Goal: Task Accomplishment & Management: Use online tool/utility

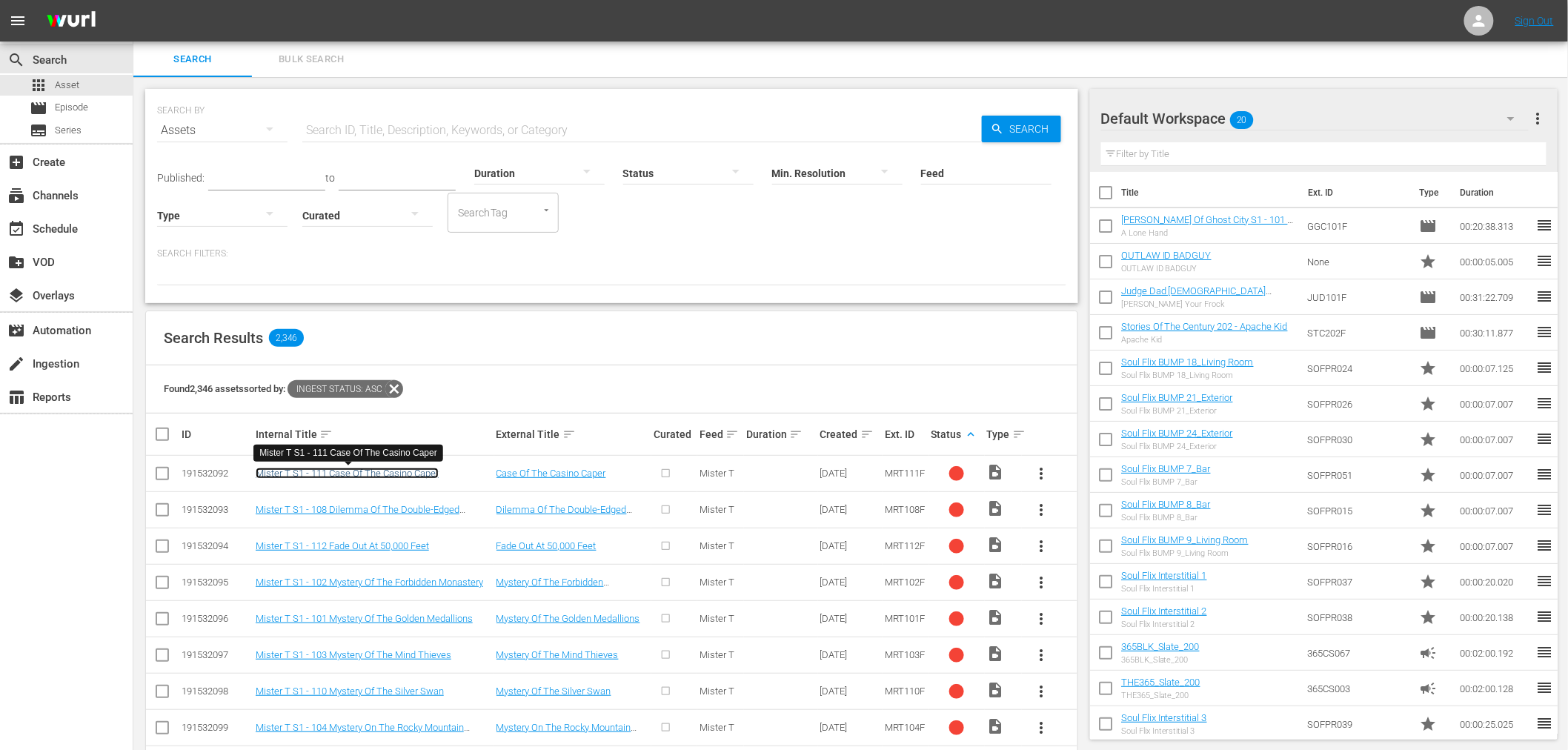
click at [433, 475] on link "Mister T S1 - 111 Case Of The Casino Caper" at bounding box center [347, 473] width 183 height 11
click at [107, 228] on div "event_available Schedule" at bounding box center [66, 228] width 133 height 30
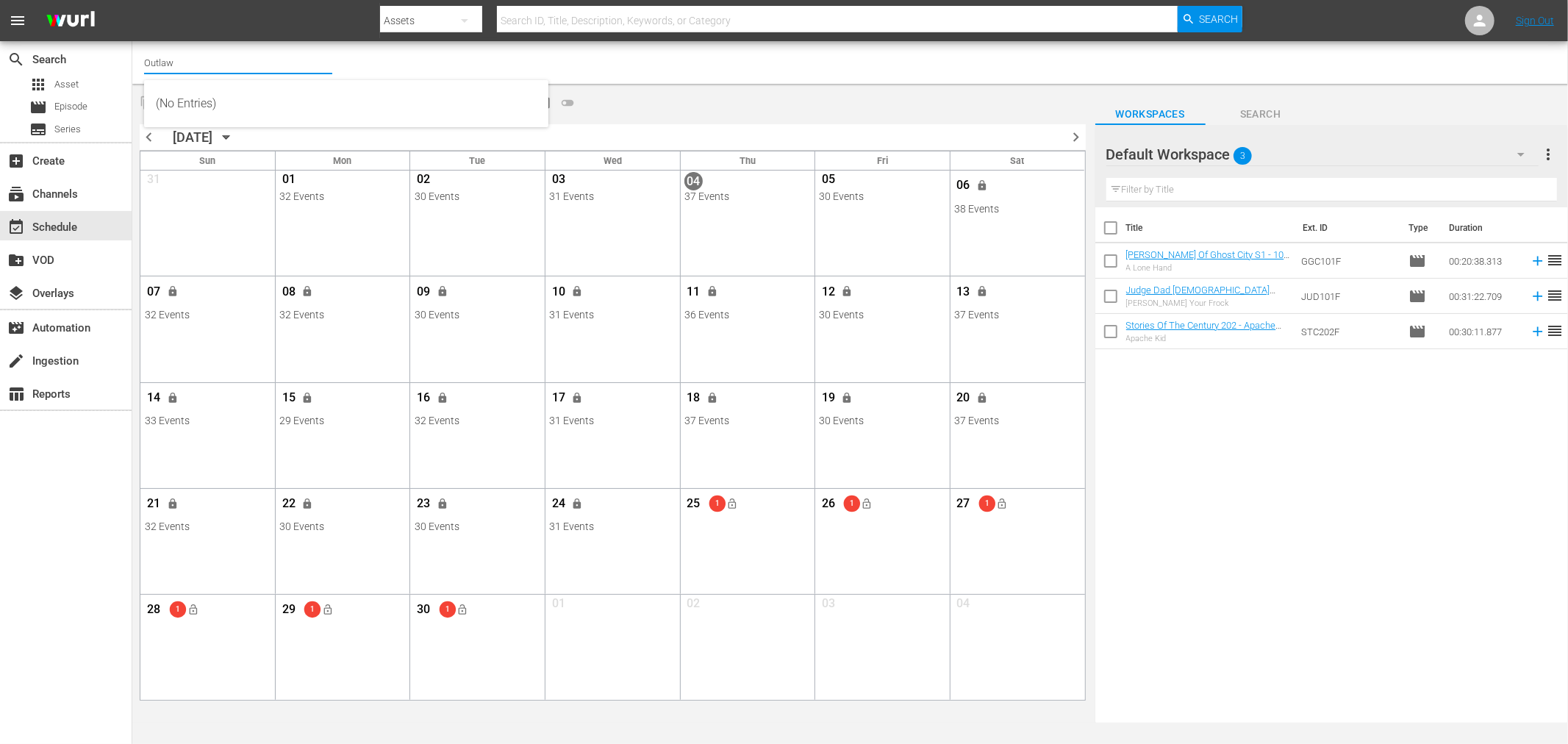
click at [258, 67] on input "Outlaw" at bounding box center [238, 62] width 188 height 35
drag, startPoint x: 258, startPoint y: 67, endPoint x: 0, endPoint y: 91, distance: 259.1
click at [133, 0] on div "search Search apps Asset movie Episode subtitles Series add_box Create subscrip…" at bounding box center [851, 0] width 1436 height 0
type input "x"
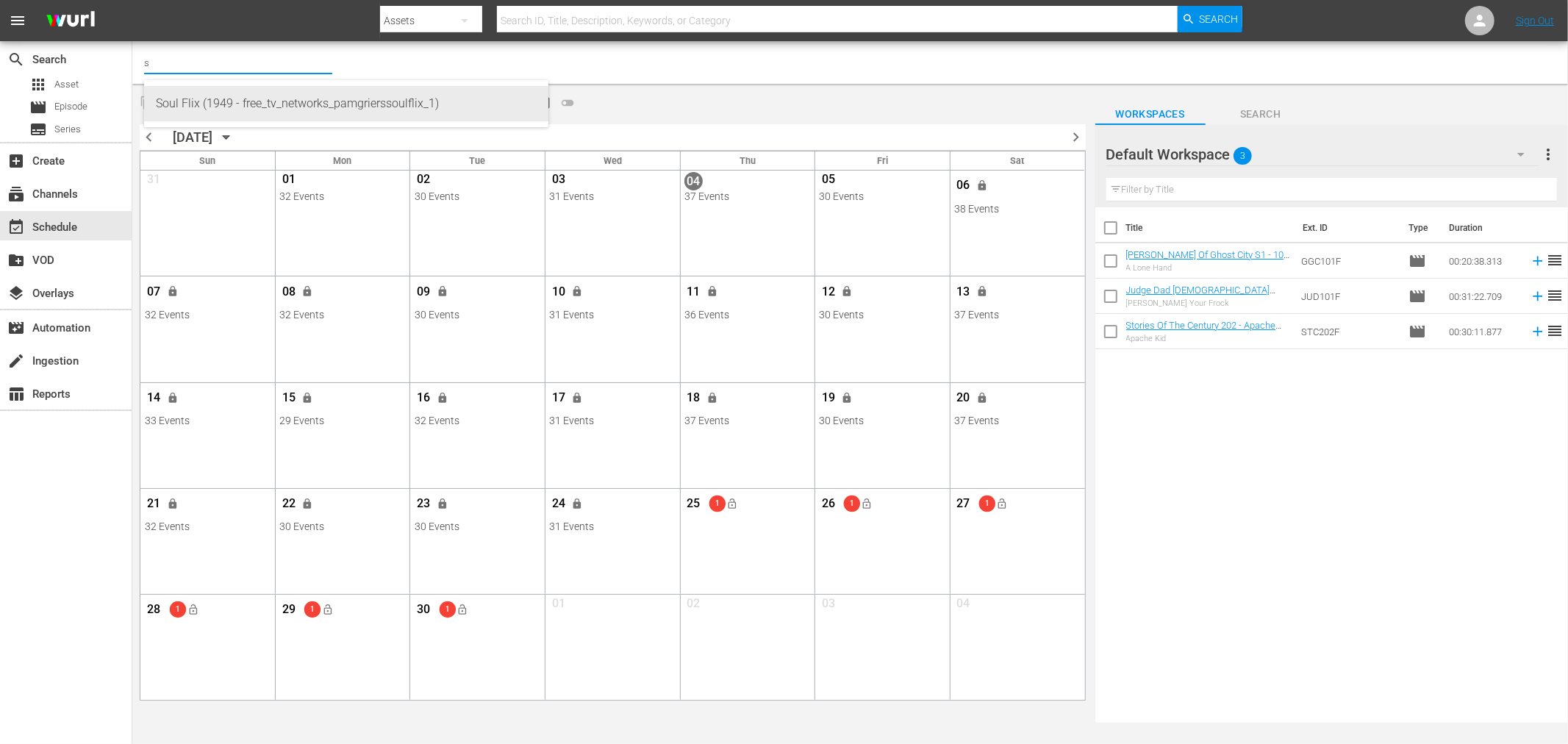
click at [409, 86] on div "Soul Flix (1949 - free_tv_networks_pamgrierssoulflix_1)" at bounding box center [347, 103] width 381 height 35
type input "Soul Flix (1949 - free_tv_networks_pamgrierssoulflix_1)"
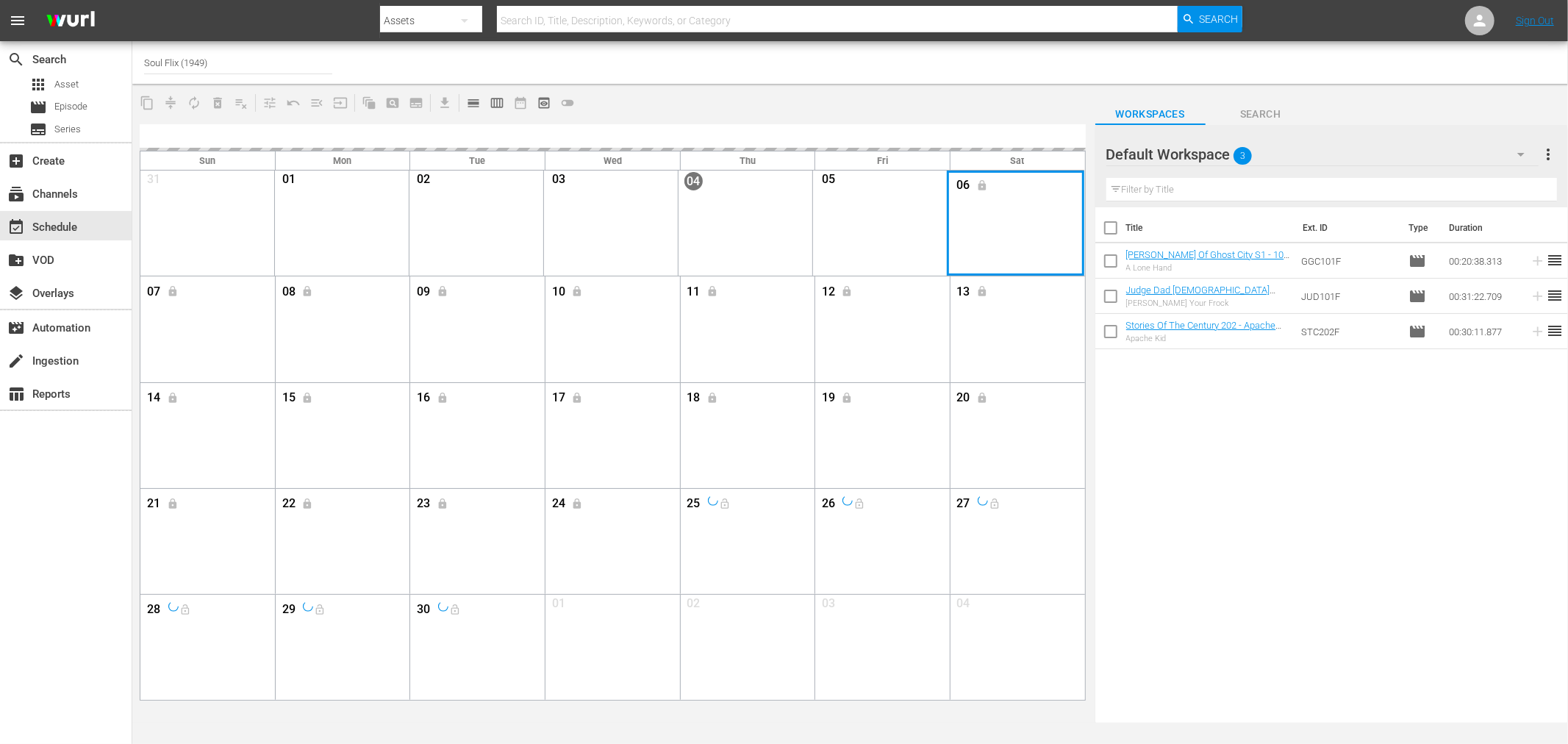
click at [1022, 208] on div "Month View" at bounding box center [1015, 223] width 138 height 105
click at [1015, 219] on div "Month View" at bounding box center [1015, 223] width 138 height 105
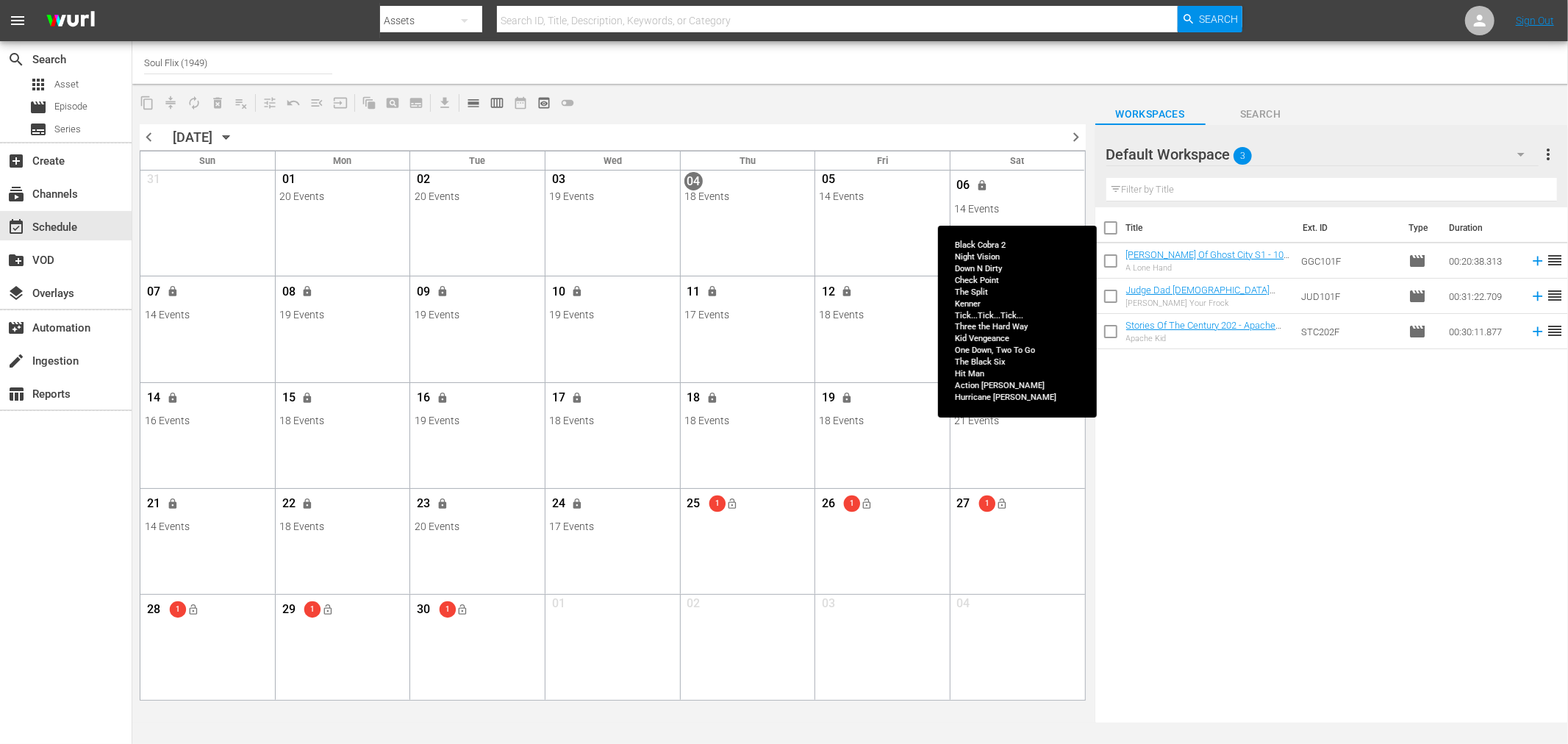
click at [1042, 200] on div "06 lock" at bounding box center [1016, 187] width 126 height 31
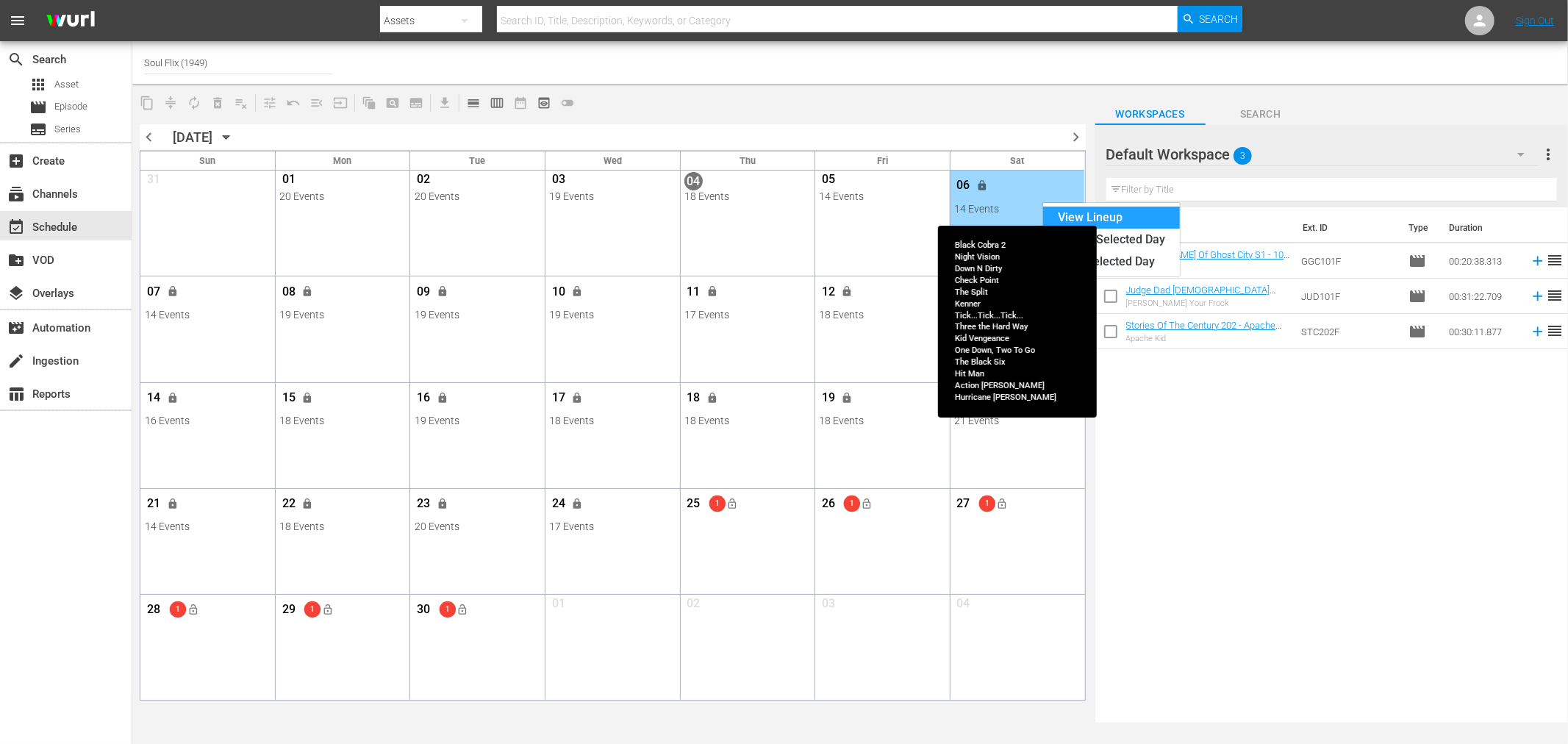
click at [1073, 216] on div "View Lineup" at bounding box center [1111, 218] width 136 height 22
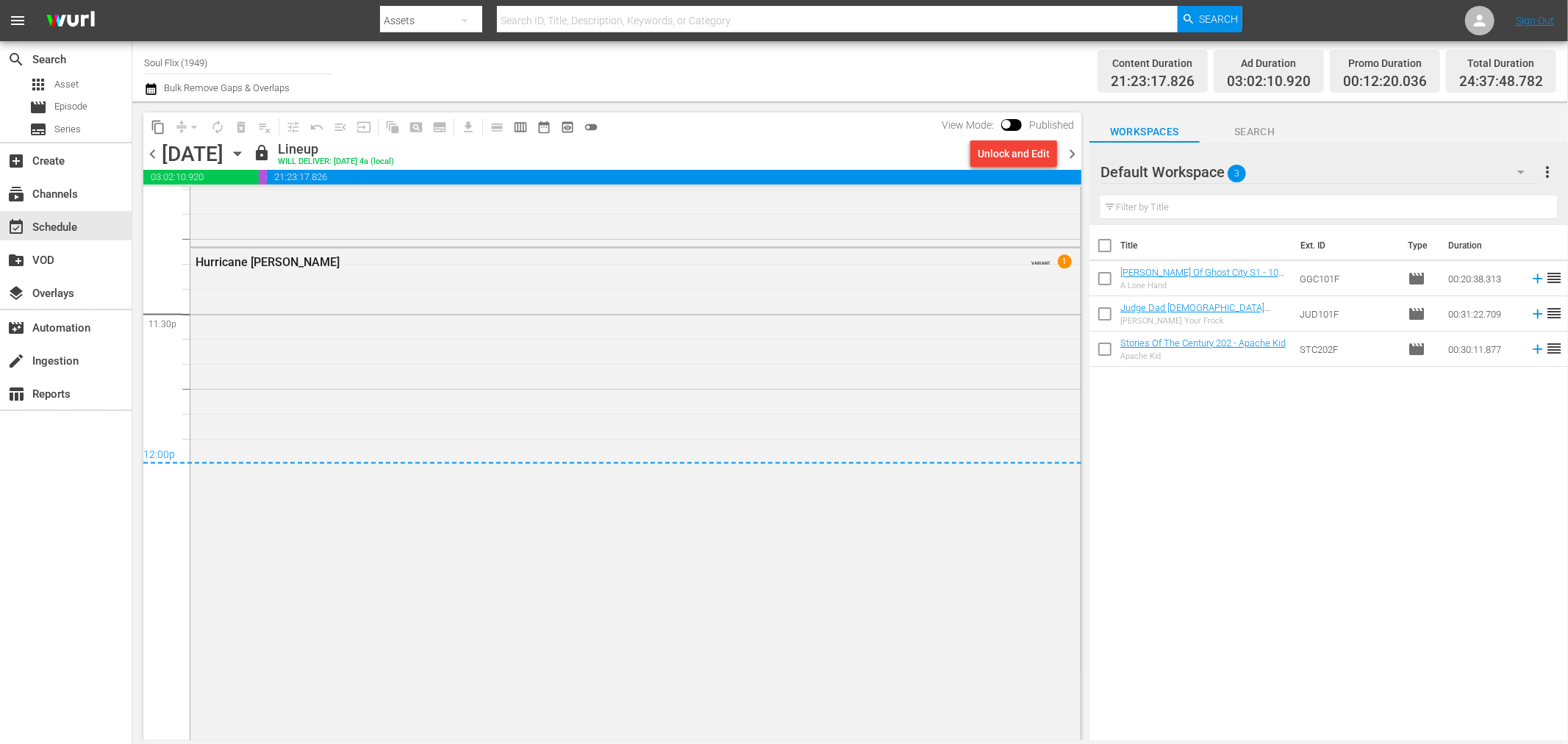
scroll to position [6932, 0]
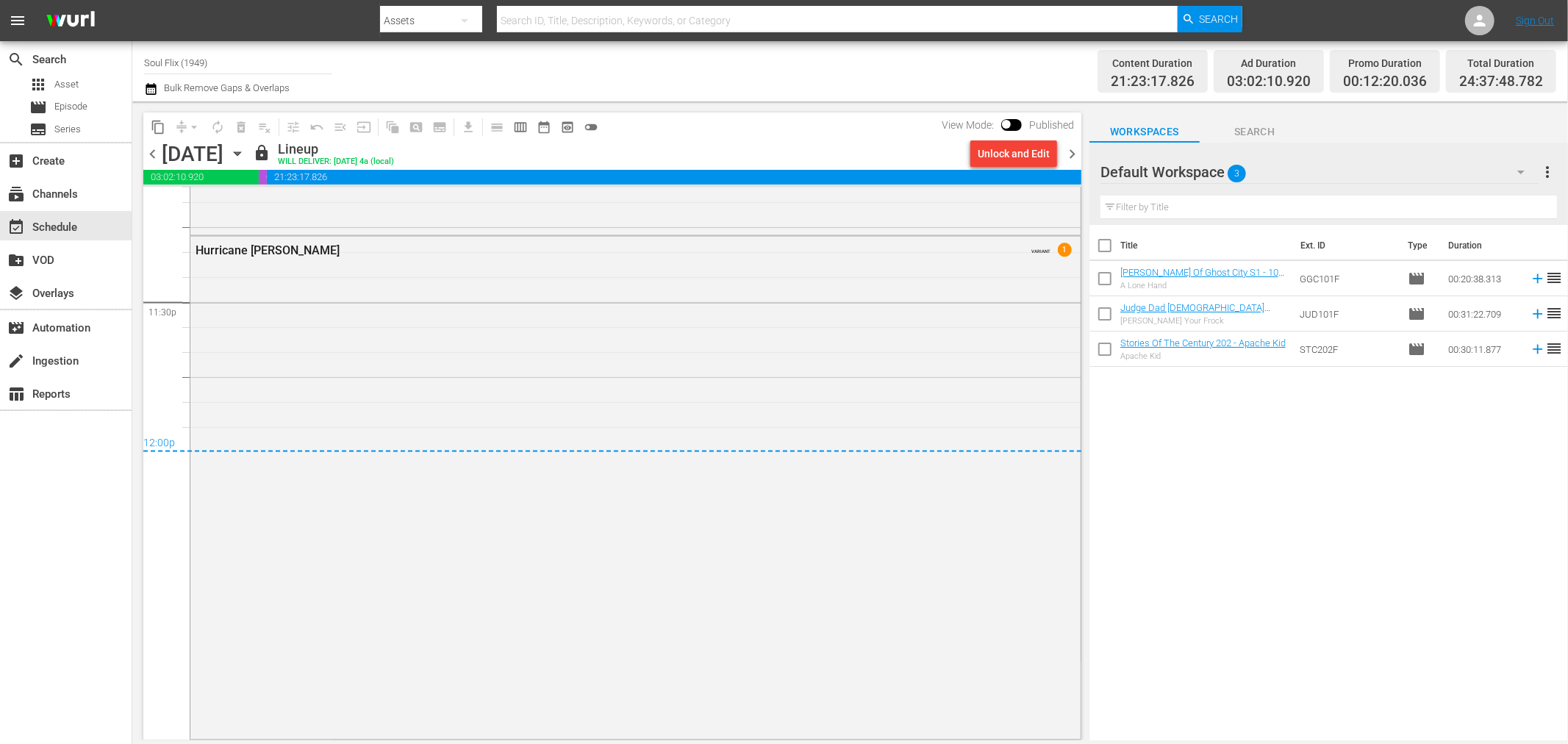
click at [1068, 154] on span "chevron_right" at bounding box center [1072, 153] width 18 height 18
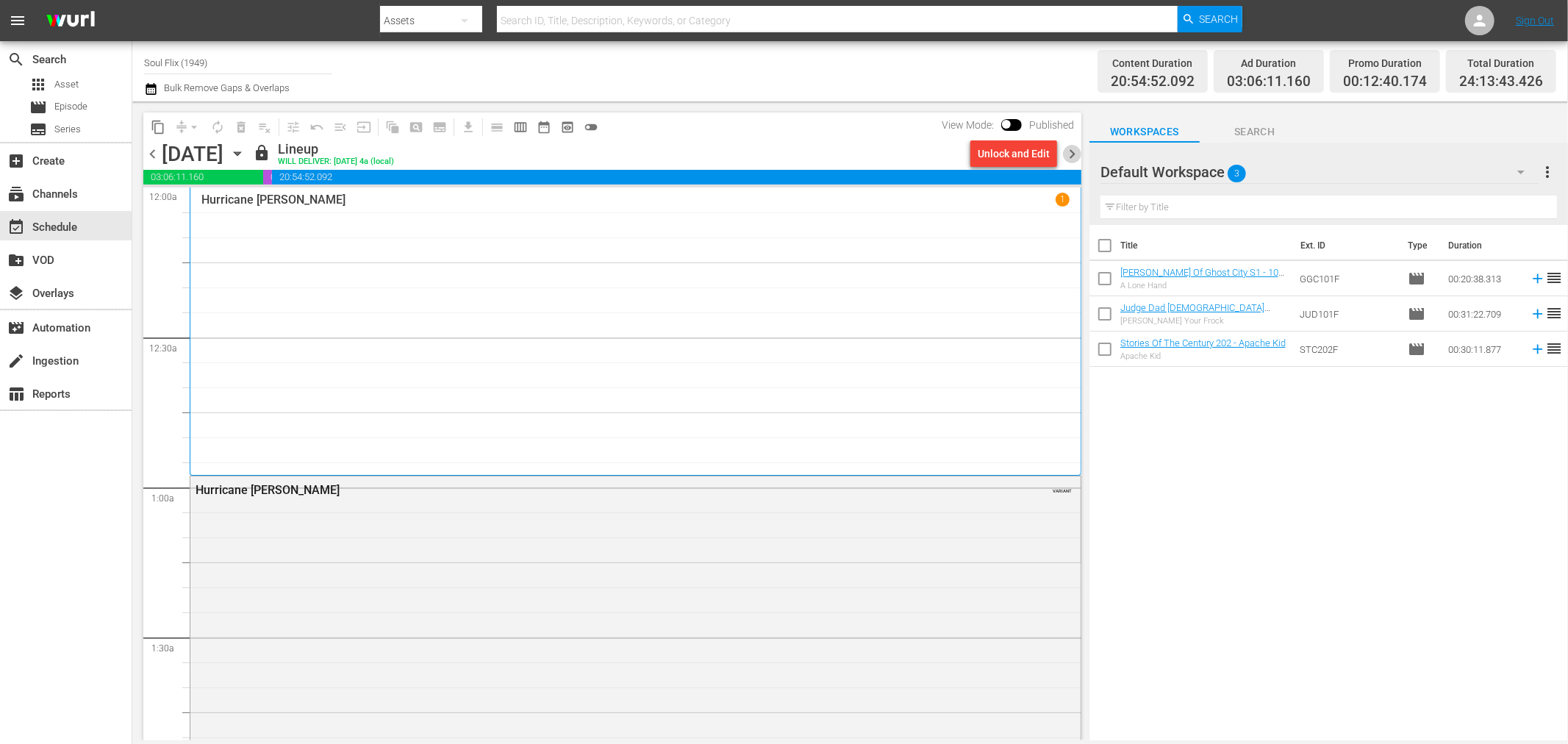
click at [1070, 150] on span "chevron_right" at bounding box center [1072, 153] width 18 height 18
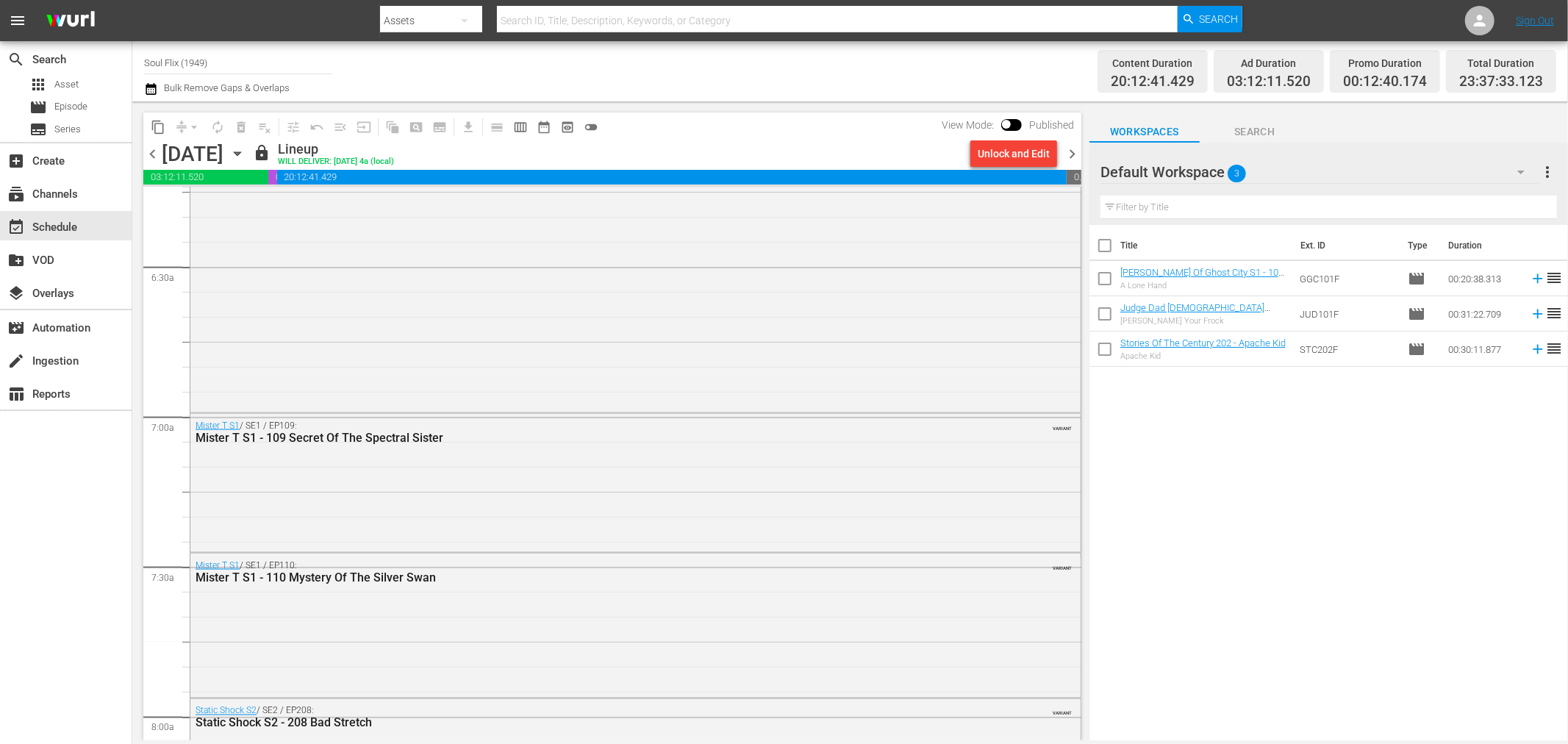
scroll to position [1986, 0]
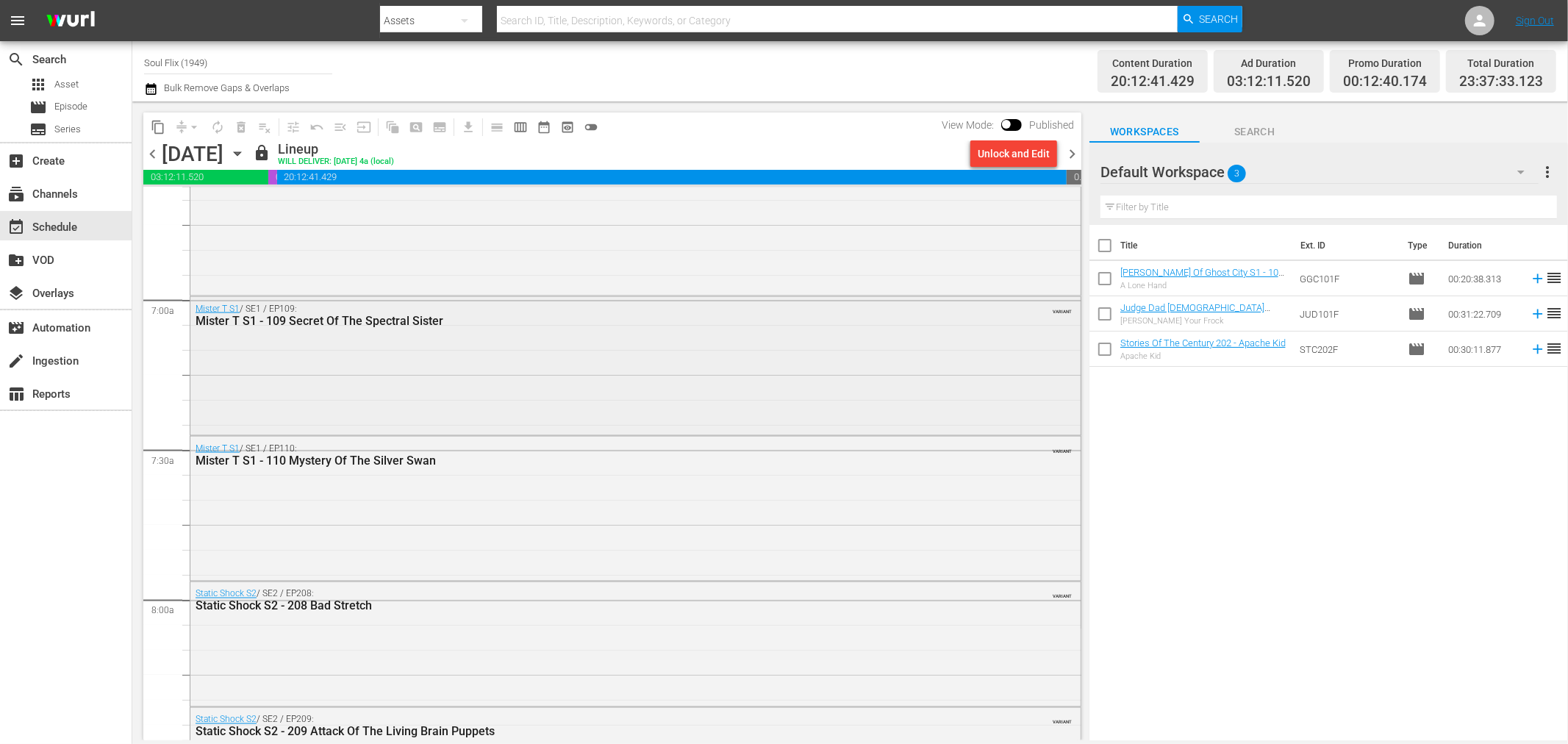
click at [619, 334] on div "Mister T S1 / SE1 / EP109: Mister T S1 - 109 Secret Of The Spectral Sister VARI…" at bounding box center [636, 365] width 891 height 136
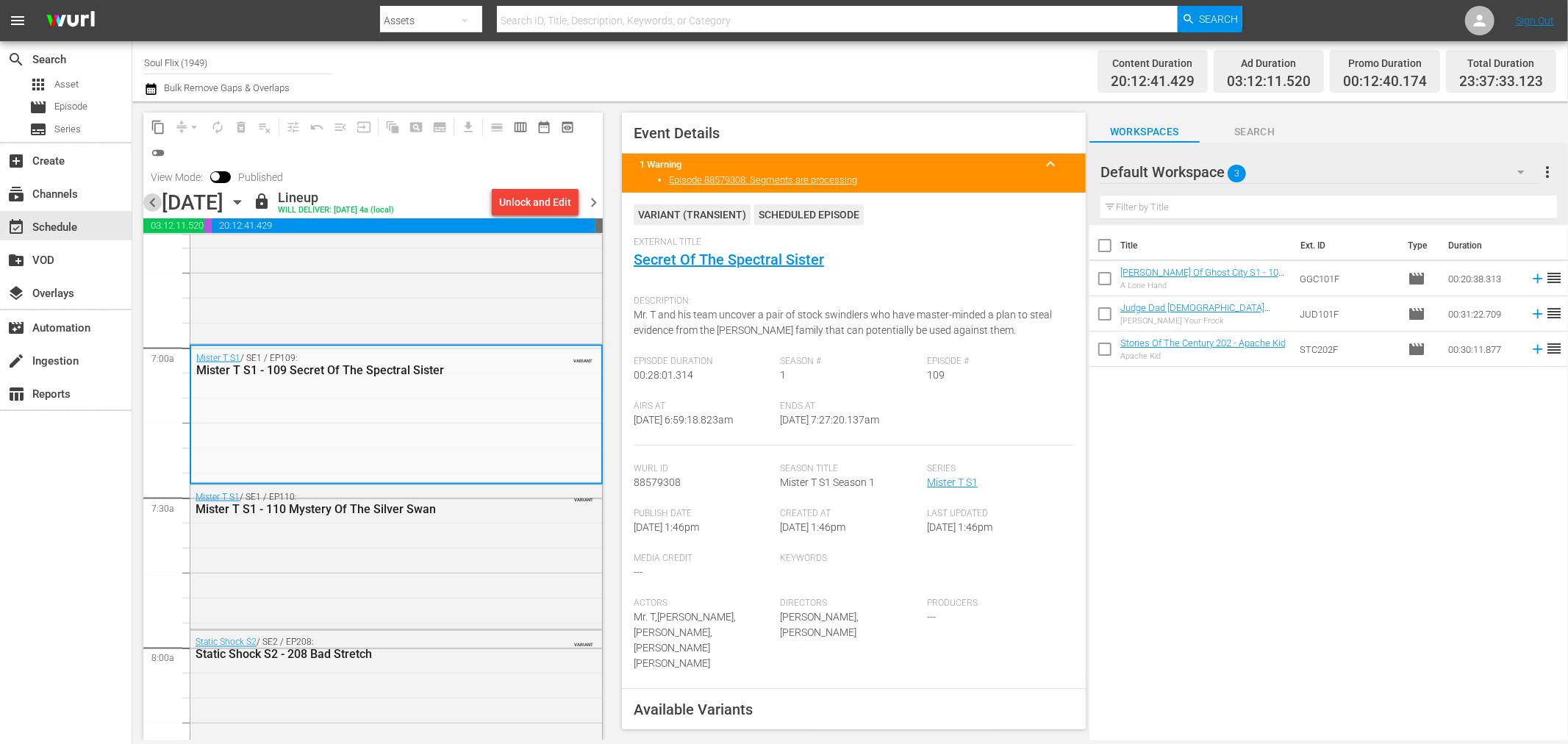
drag, startPoint x: 152, startPoint y: 200, endPoint x: 165, endPoint y: 258, distance: 59.4
click at [152, 200] on span "chevron_left" at bounding box center [153, 202] width 18 height 18
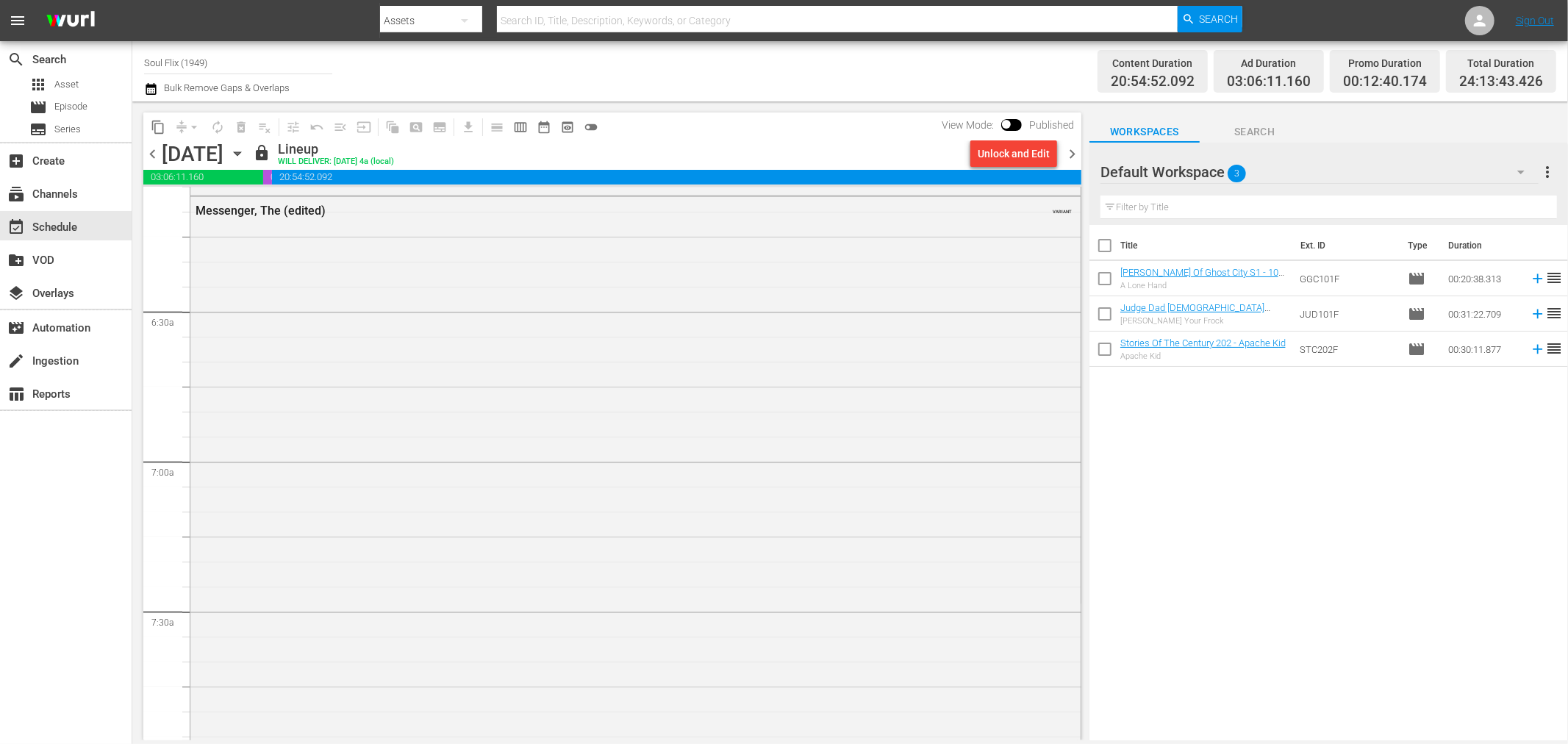
scroll to position [1823, 0]
click at [545, 122] on span "date_range_outlined" at bounding box center [544, 127] width 14 height 14
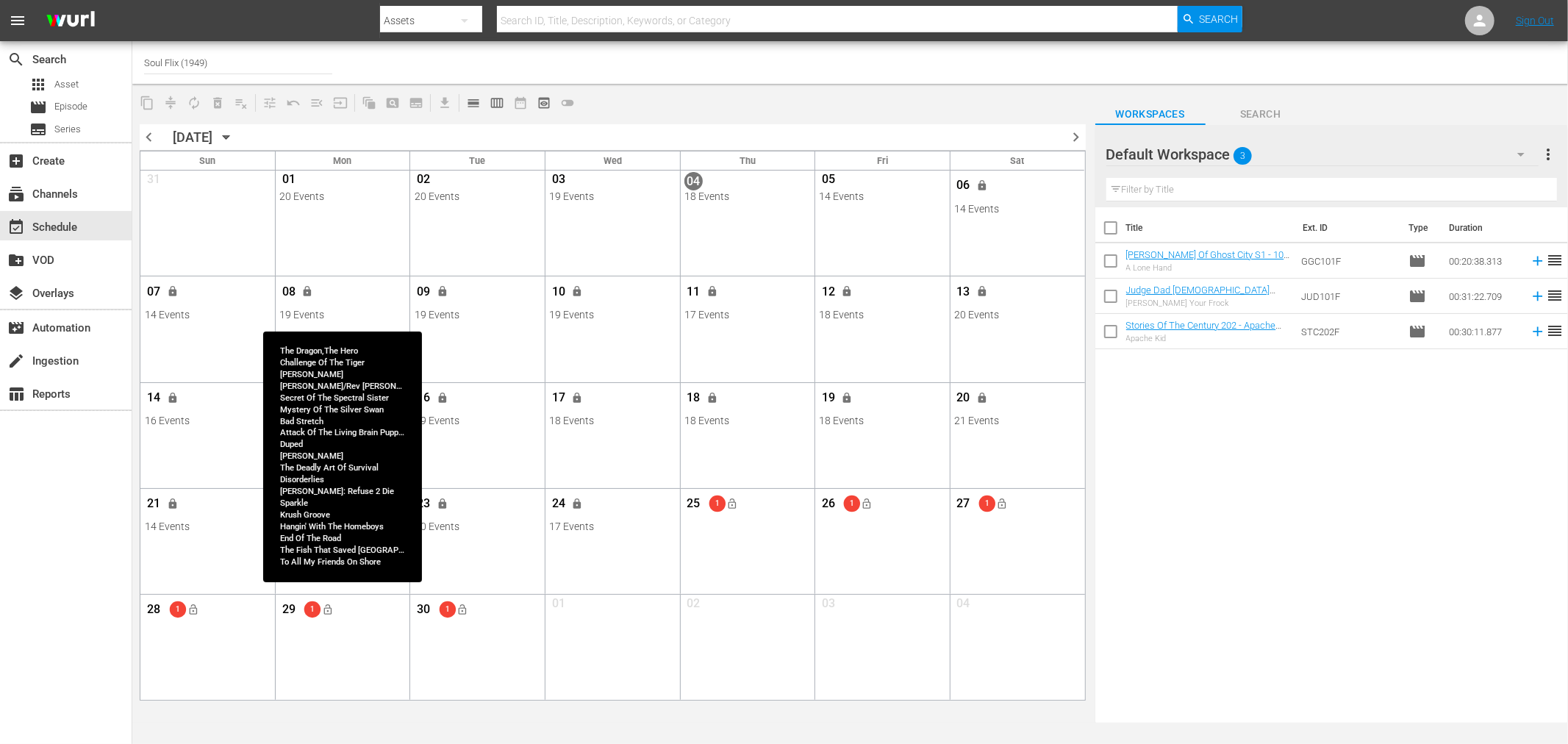
click at [366, 305] on div "08 lock" at bounding box center [341, 293] width 126 height 31
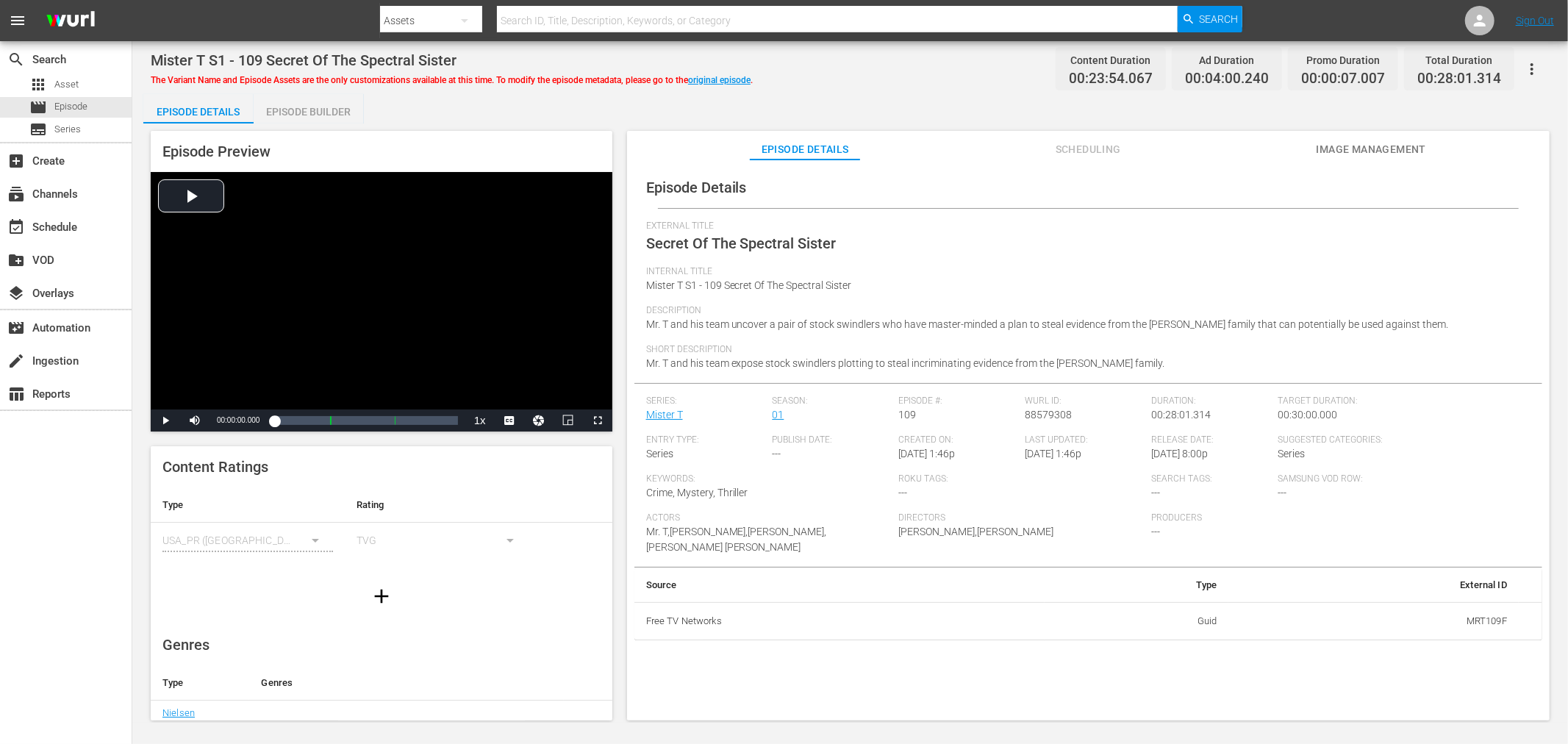
click at [1339, 150] on span "Image Management" at bounding box center [1371, 149] width 110 height 18
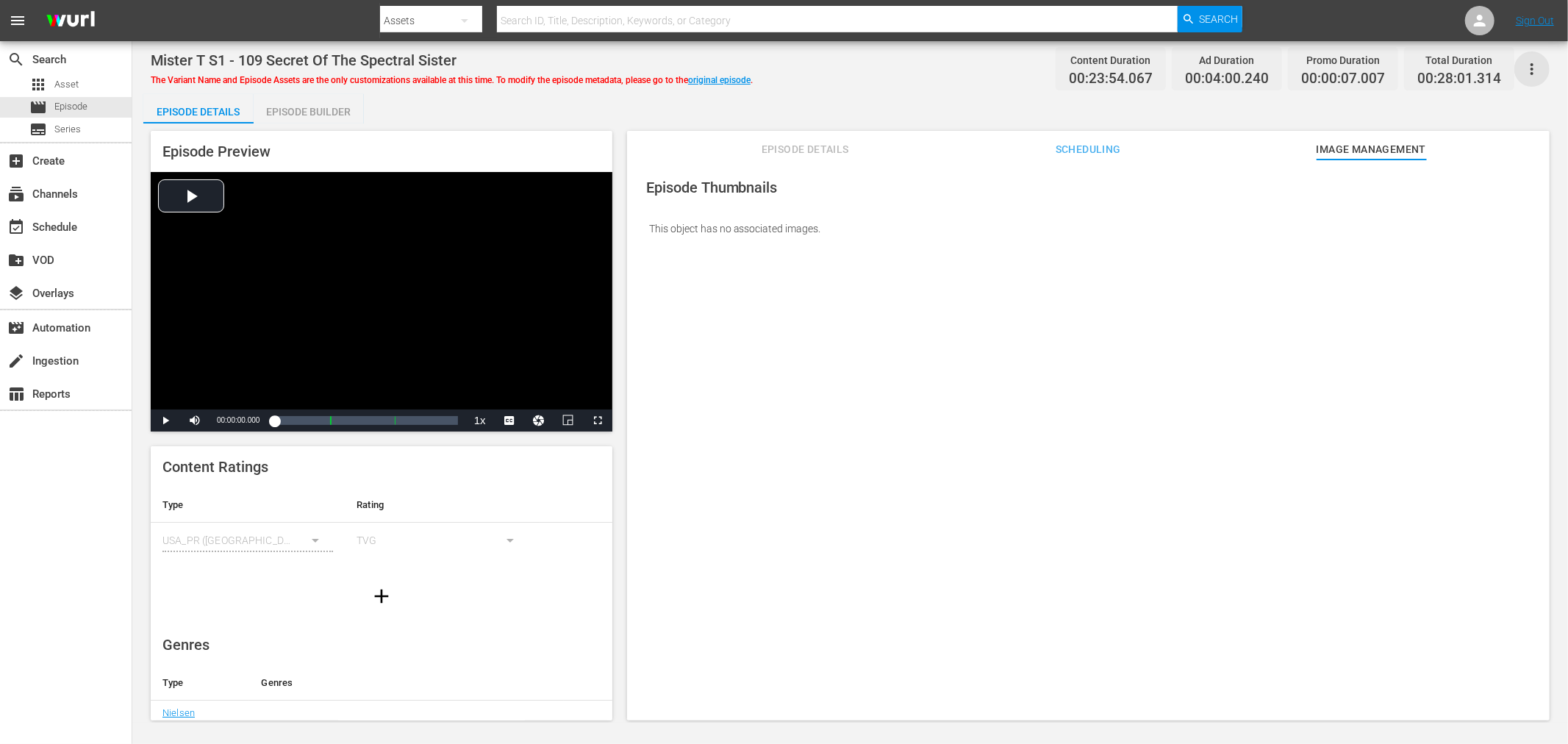
click at [1539, 70] on icon "button" at bounding box center [1532, 70] width 18 height 18
click at [1162, 256] on div "Episode Thumbnails This object has no associated images." at bounding box center [1087, 447] width 922 height 574
drag, startPoint x: 766, startPoint y: 136, endPoint x: 768, endPoint y: 144, distance: 8.2
click at [766, 136] on button "Episode Details" at bounding box center [805, 145] width 110 height 30
click at [774, 158] on div "Episode Details Scheduling Image Management" at bounding box center [1087, 145] width 908 height 30
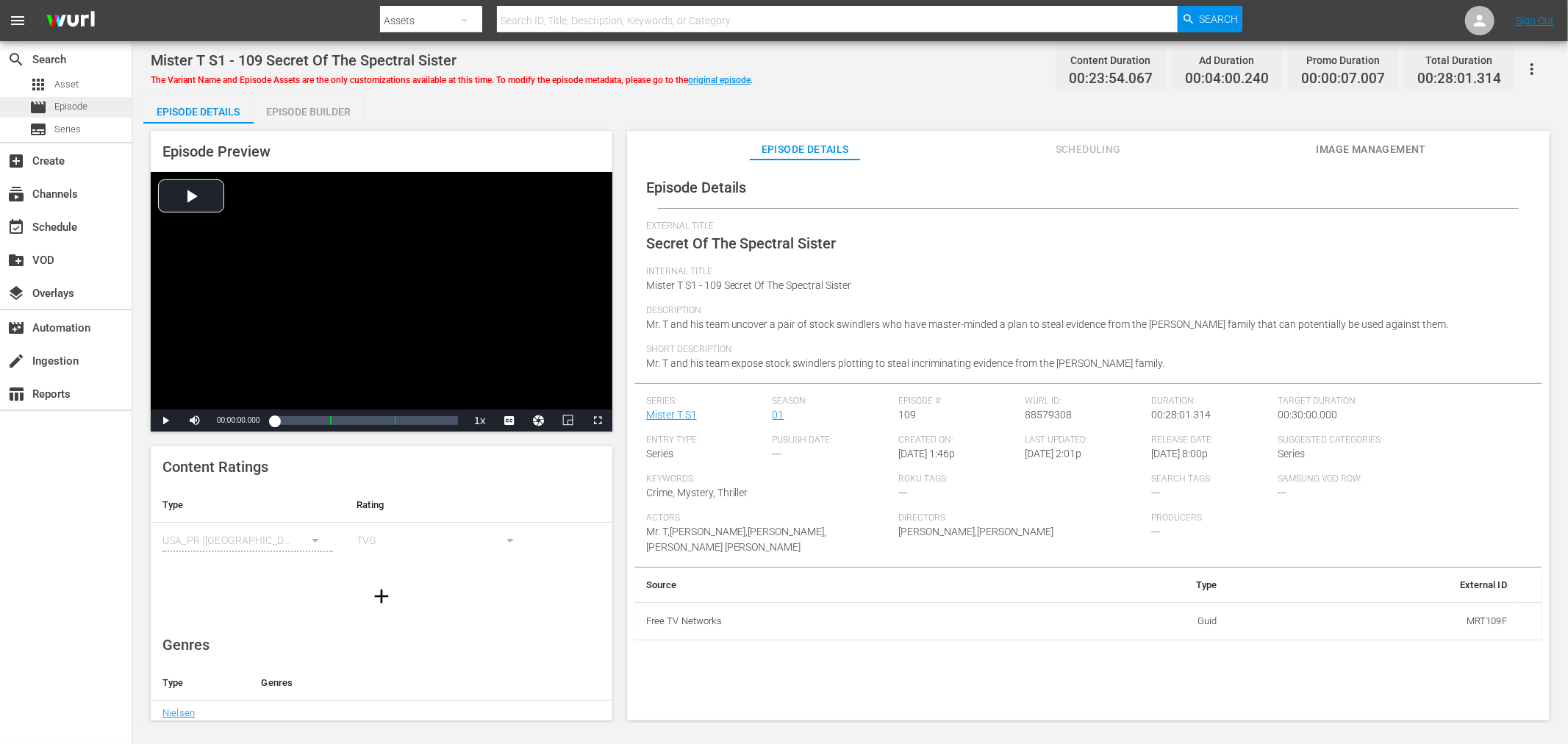
click at [89, 108] on div "movie Episode" at bounding box center [66, 107] width 132 height 21
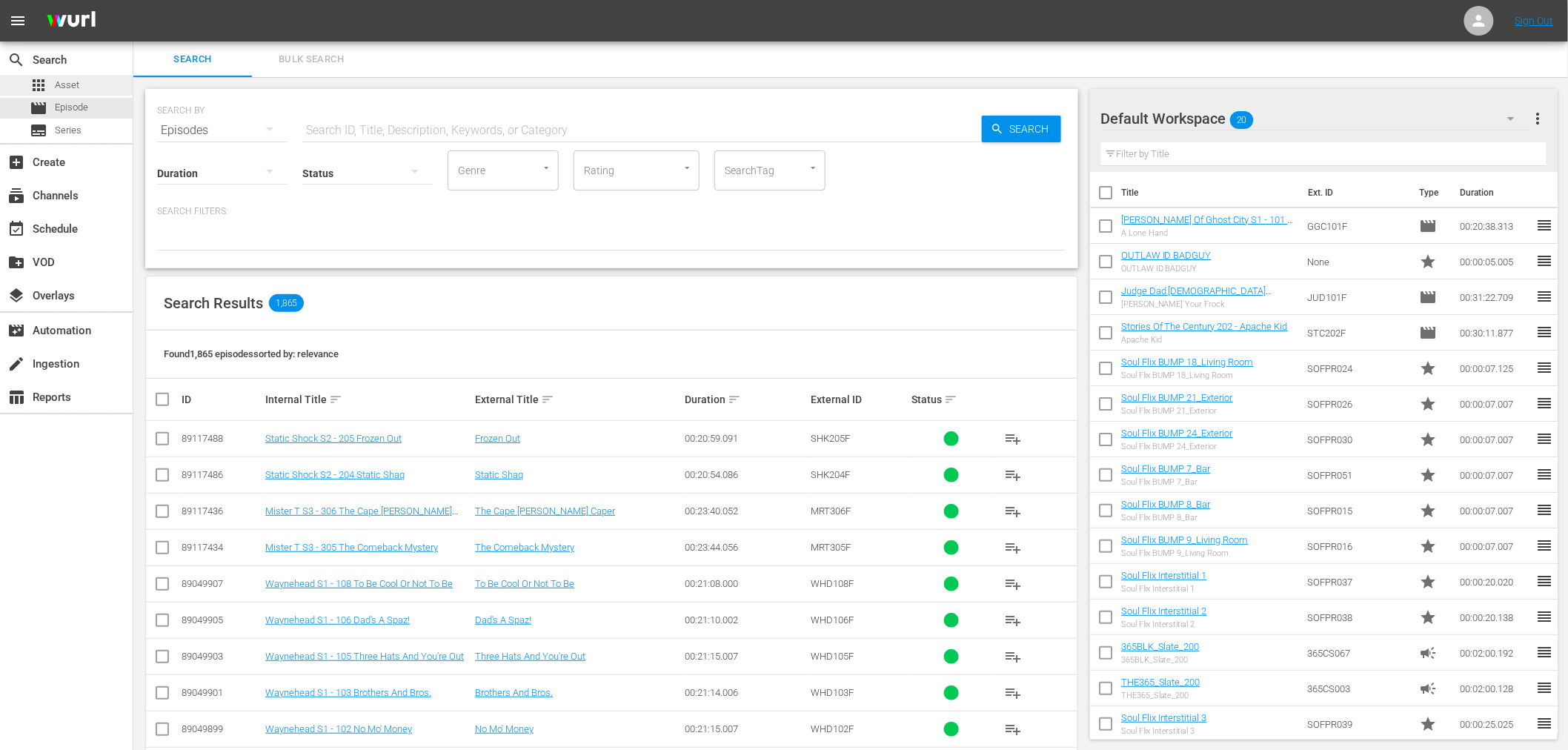
click at [83, 82] on div "apps Asset" at bounding box center [66, 85] width 133 height 21
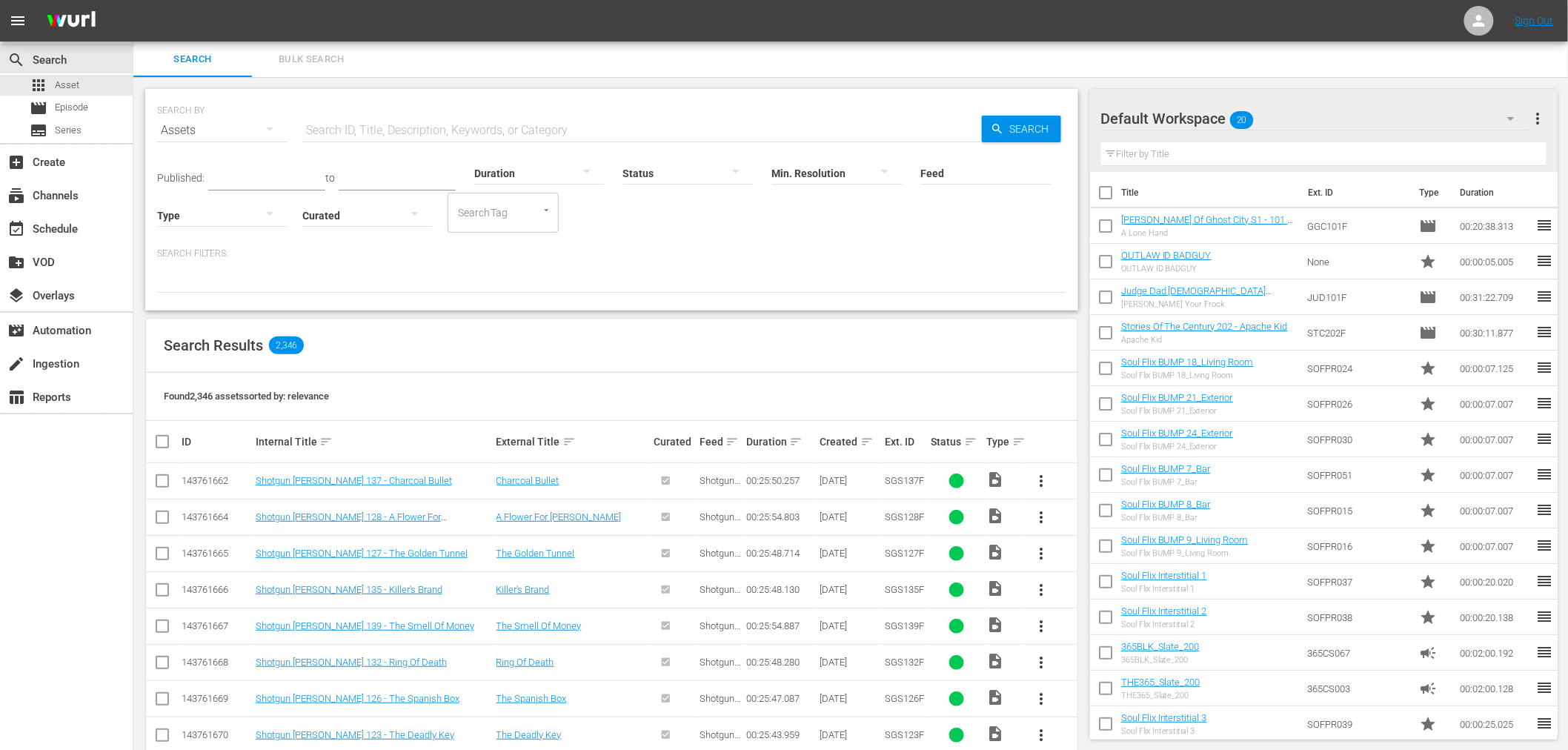
click at [962, 440] on div "Status sort" at bounding box center [957, 441] width 51 height 18
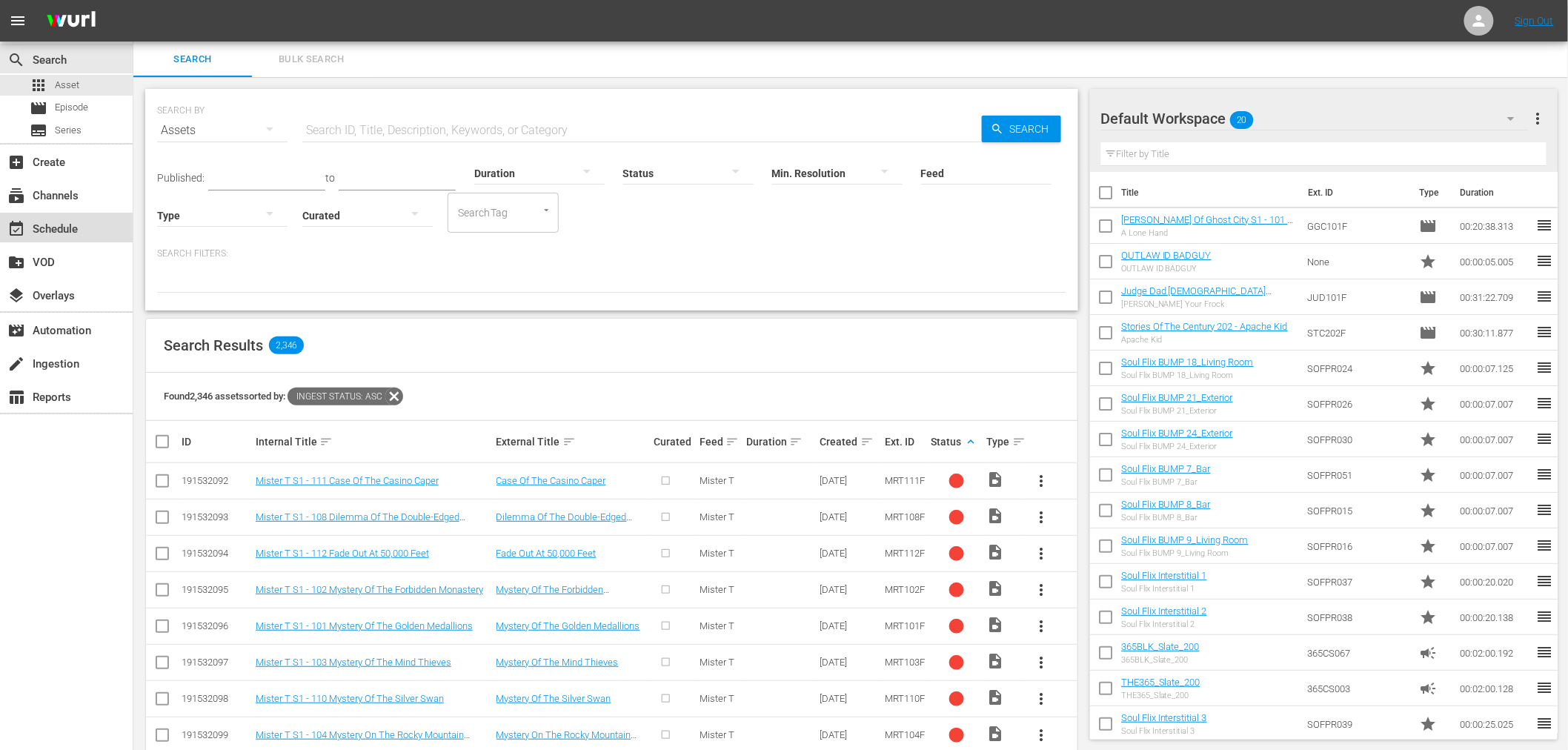
click at [70, 221] on div "event_available Schedule" at bounding box center [41, 227] width 83 height 14
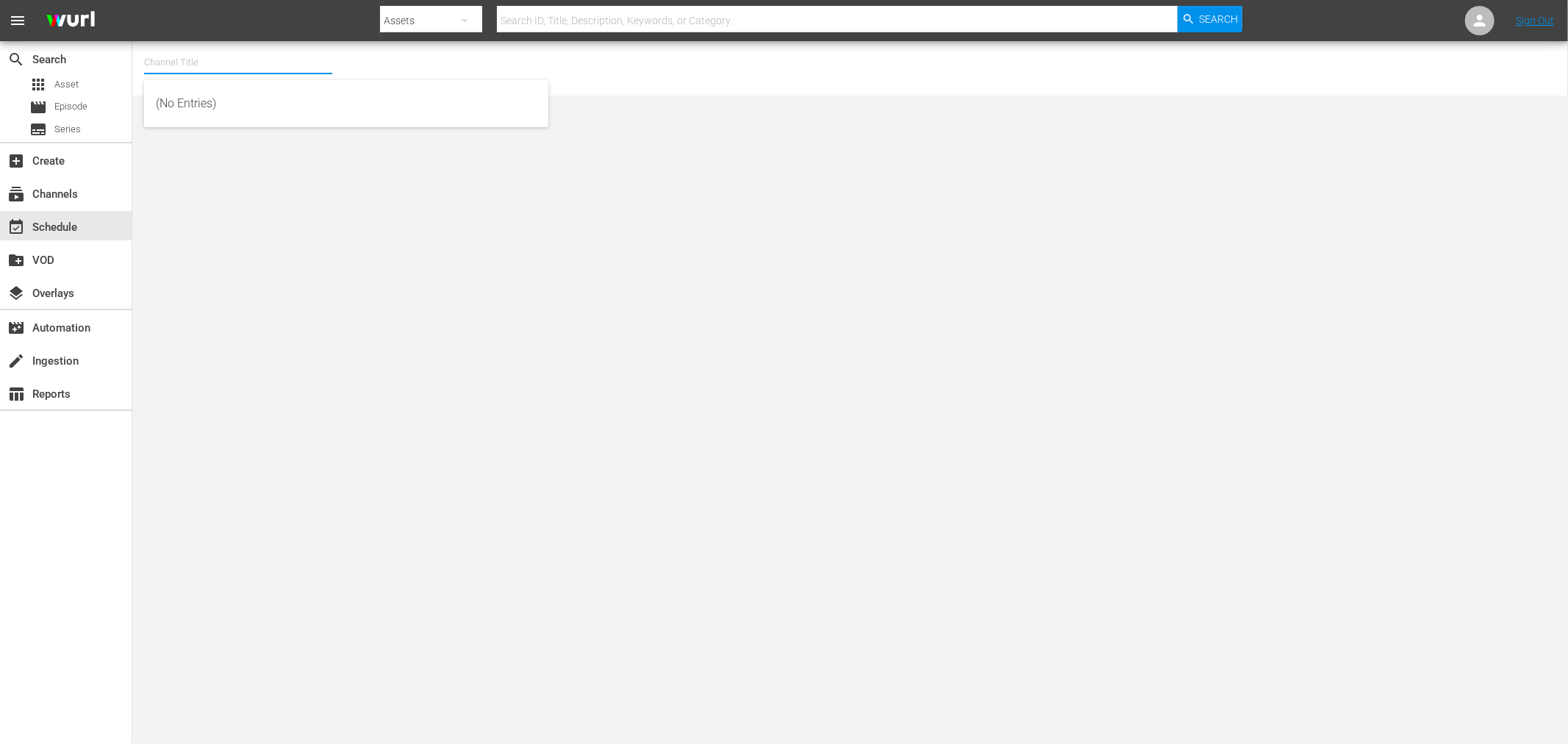
click at [226, 67] on input "text" at bounding box center [238, 62] width 188 height 35
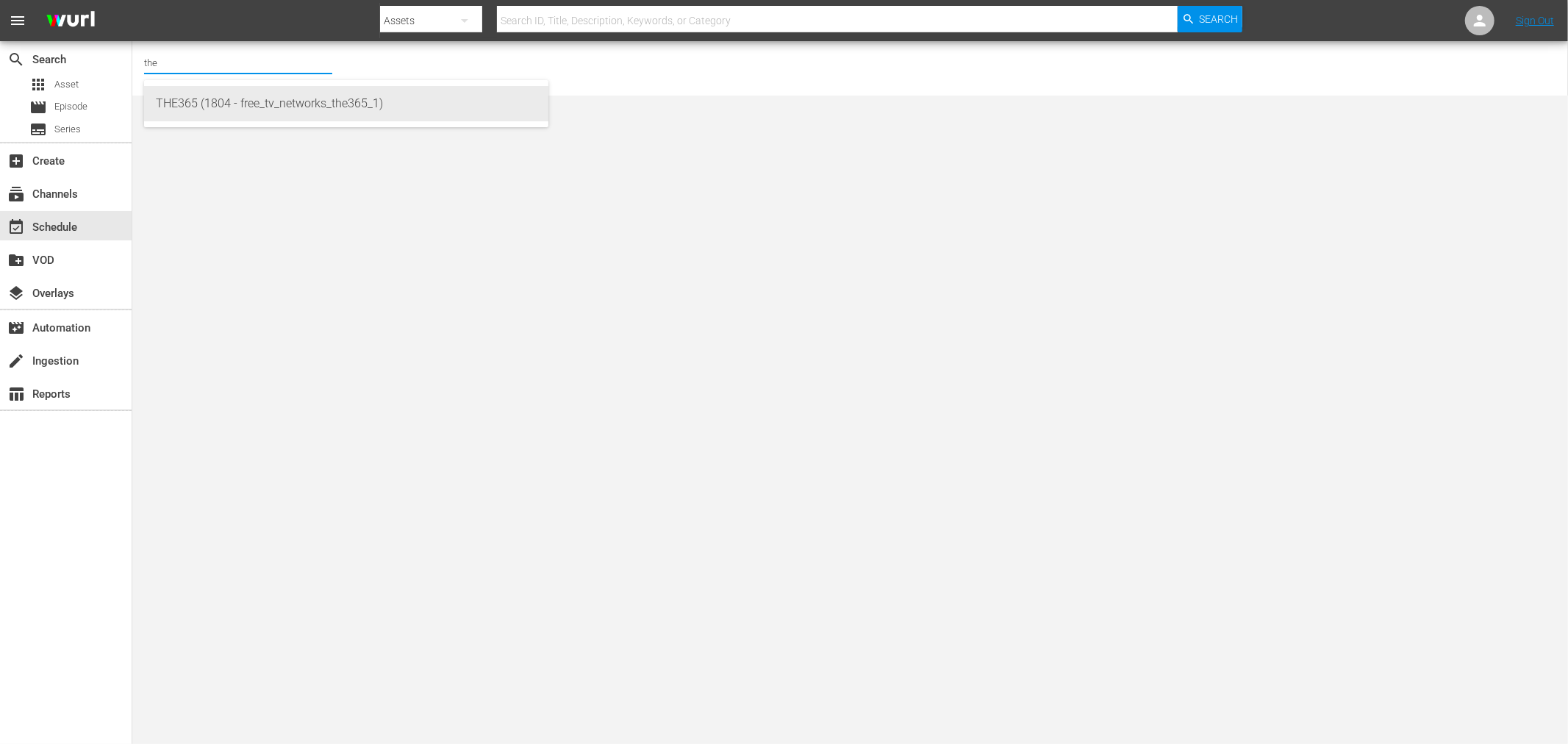
click at [266, 105] on div "THE365 (1804 - free_tv_networks_the365_1)" at bounding box center [347, 103] width 381 height 35
type input "THE365 (1804 - free_tv_networks_the365_1)"
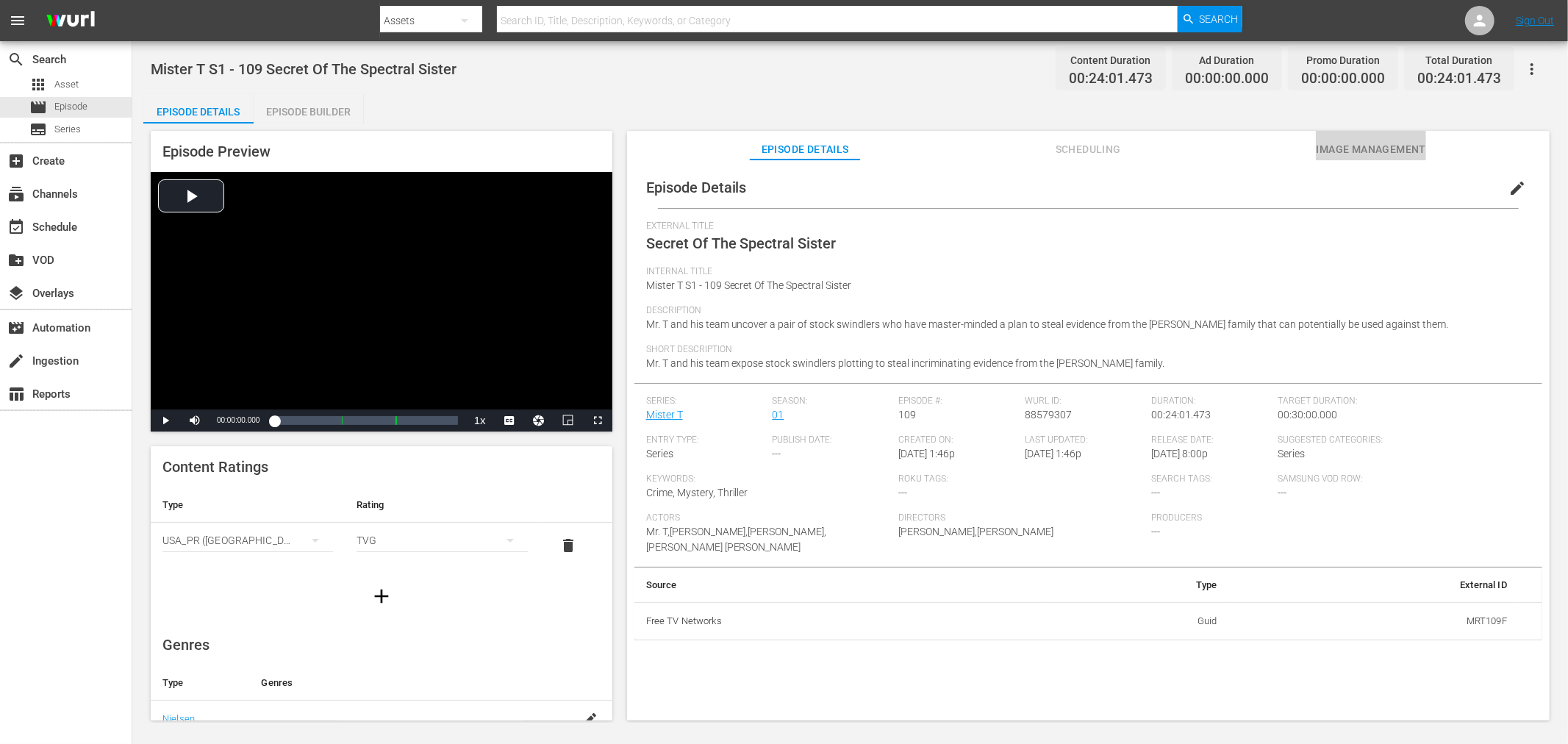
click at [1368, 147] on span "Image Management" at bounding box center [1371, 149] width 110 height 18
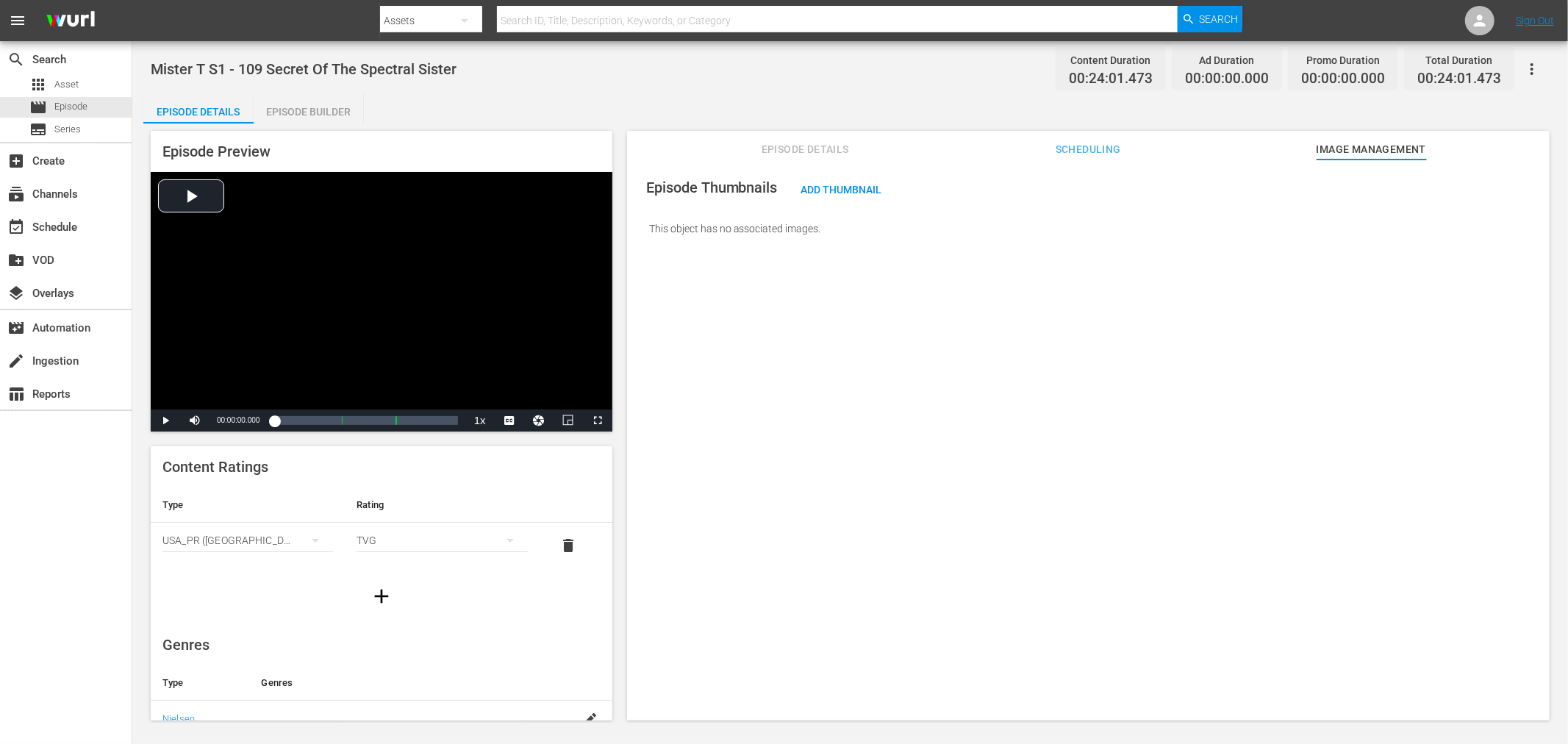
click at [1527, 67] on icon "button" at bounding box center [1532, 70] width 18 height 18
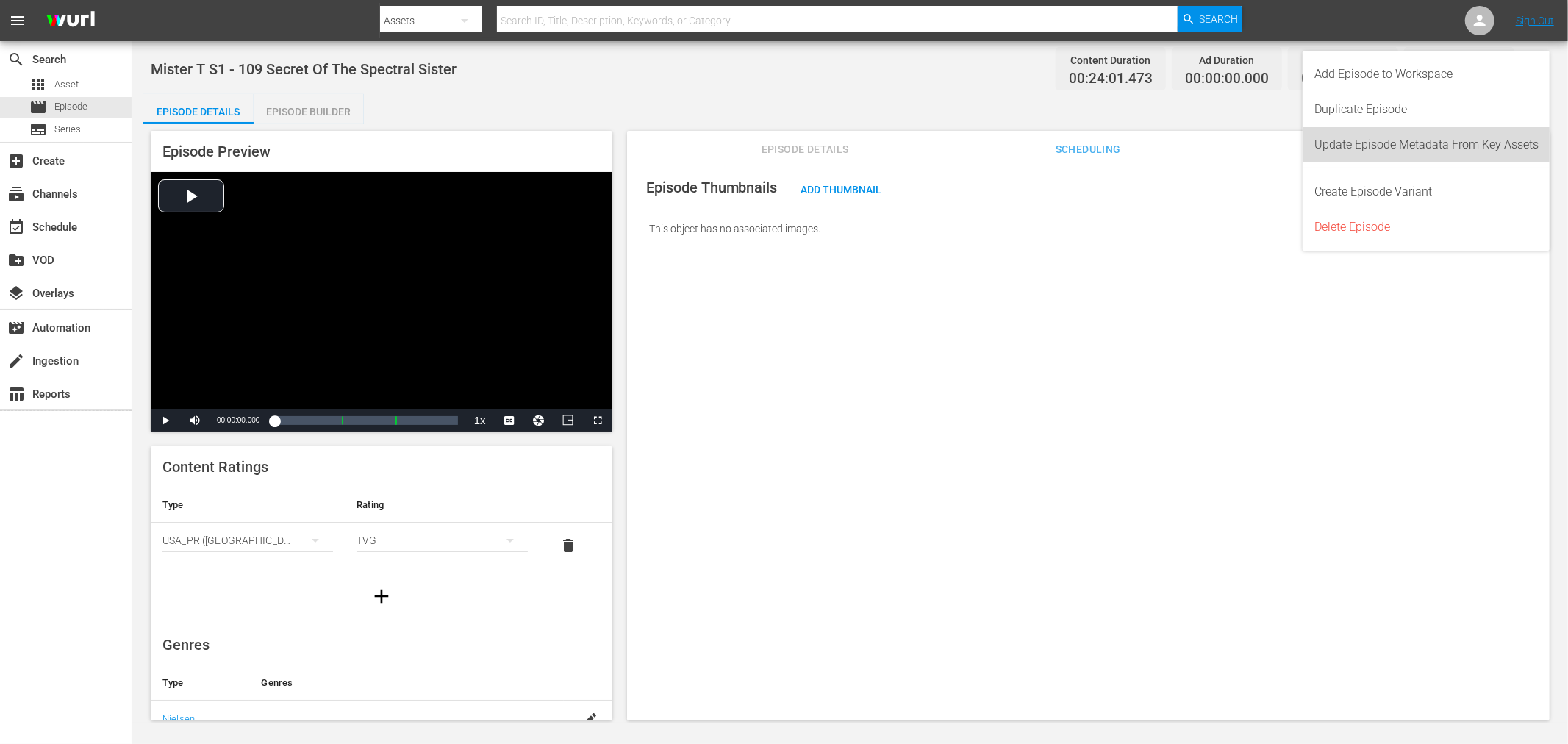
click at [1493, 135] on div "Update Episode Metadata From Key Assets" at bounding box center [1426, 144] width 224 height 35
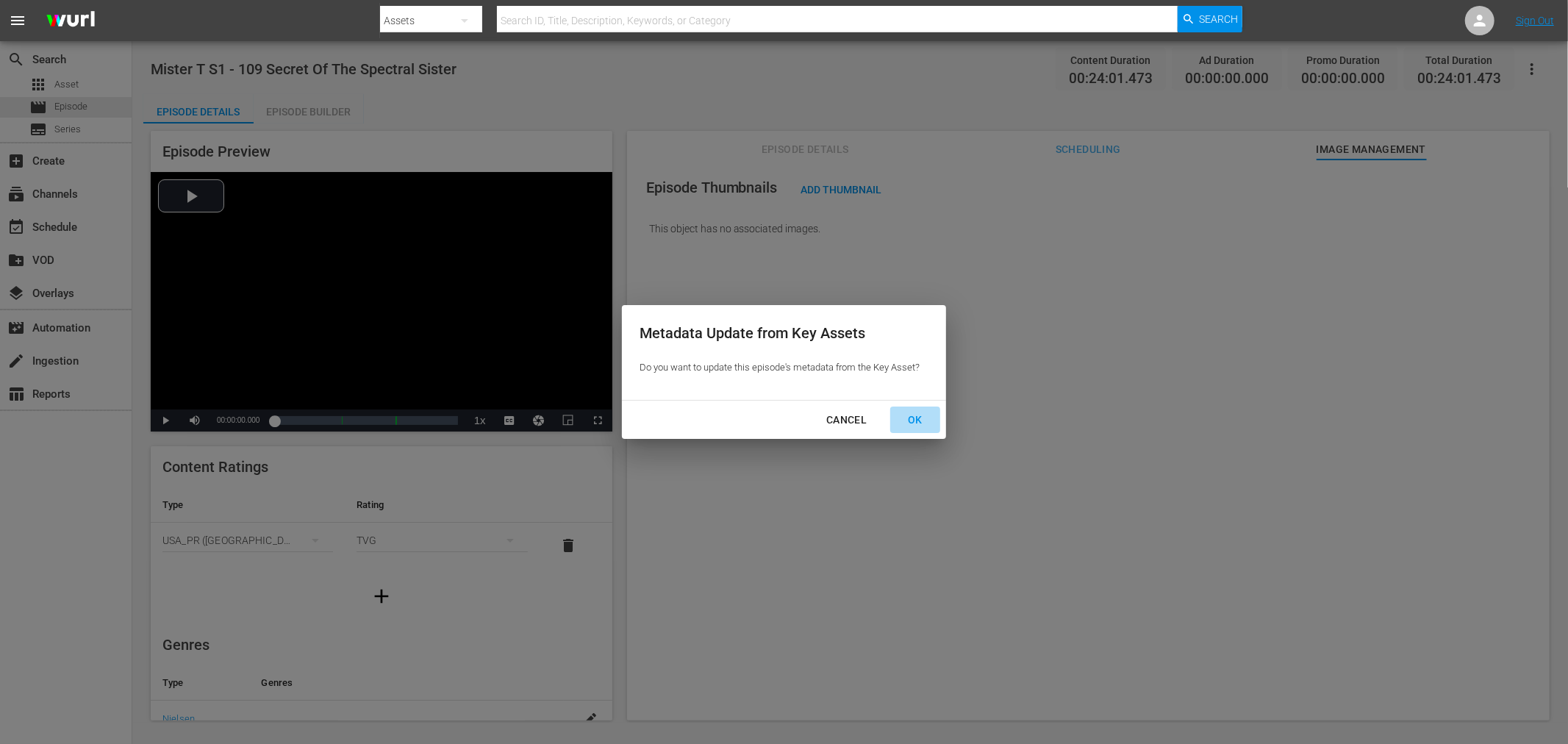
click at [924, 414] on div "OK" at bounding box center [915, 420] width 38 height 18
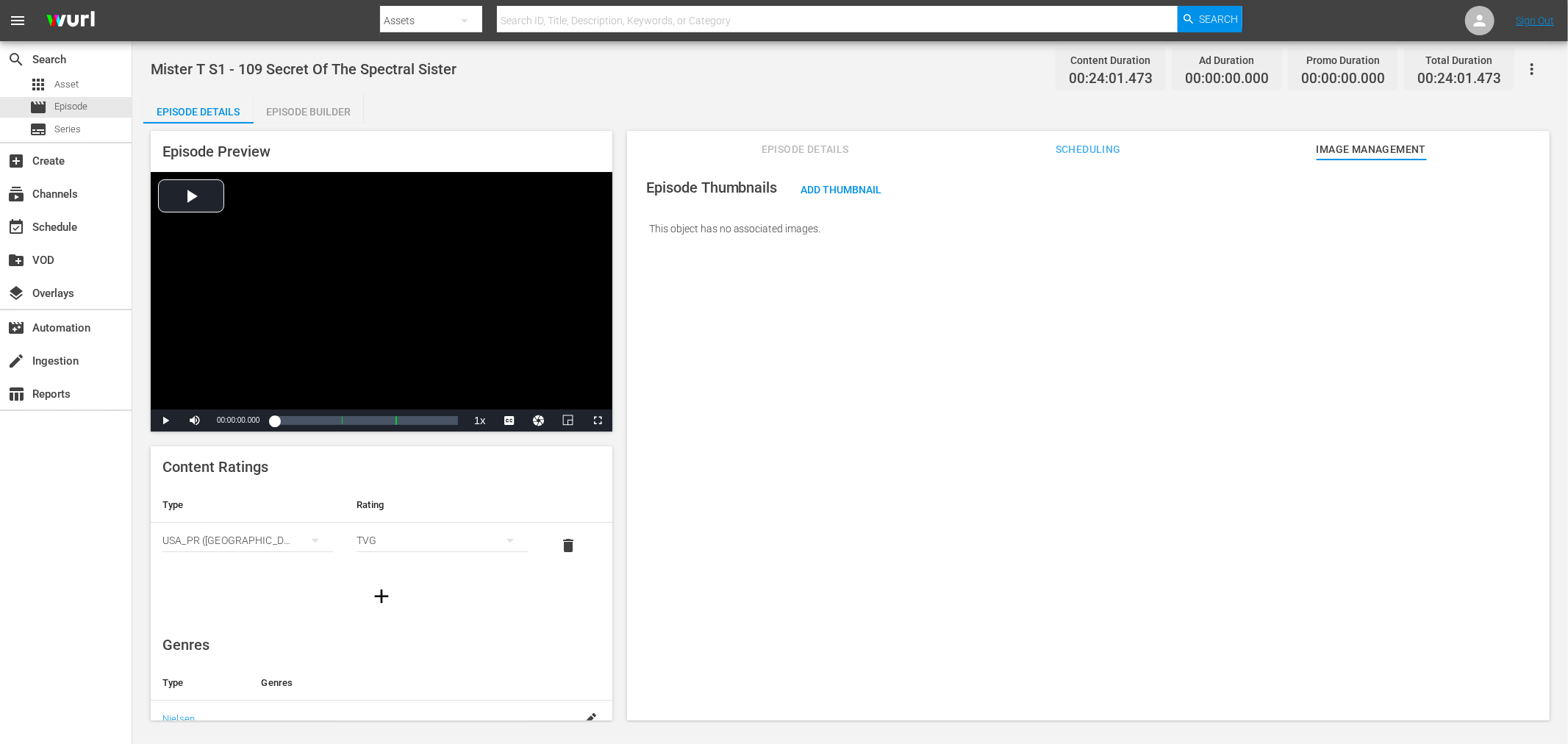
click at [822, 143] on span "Episode Details" at bounding box center [805, 149] width 110 height 18
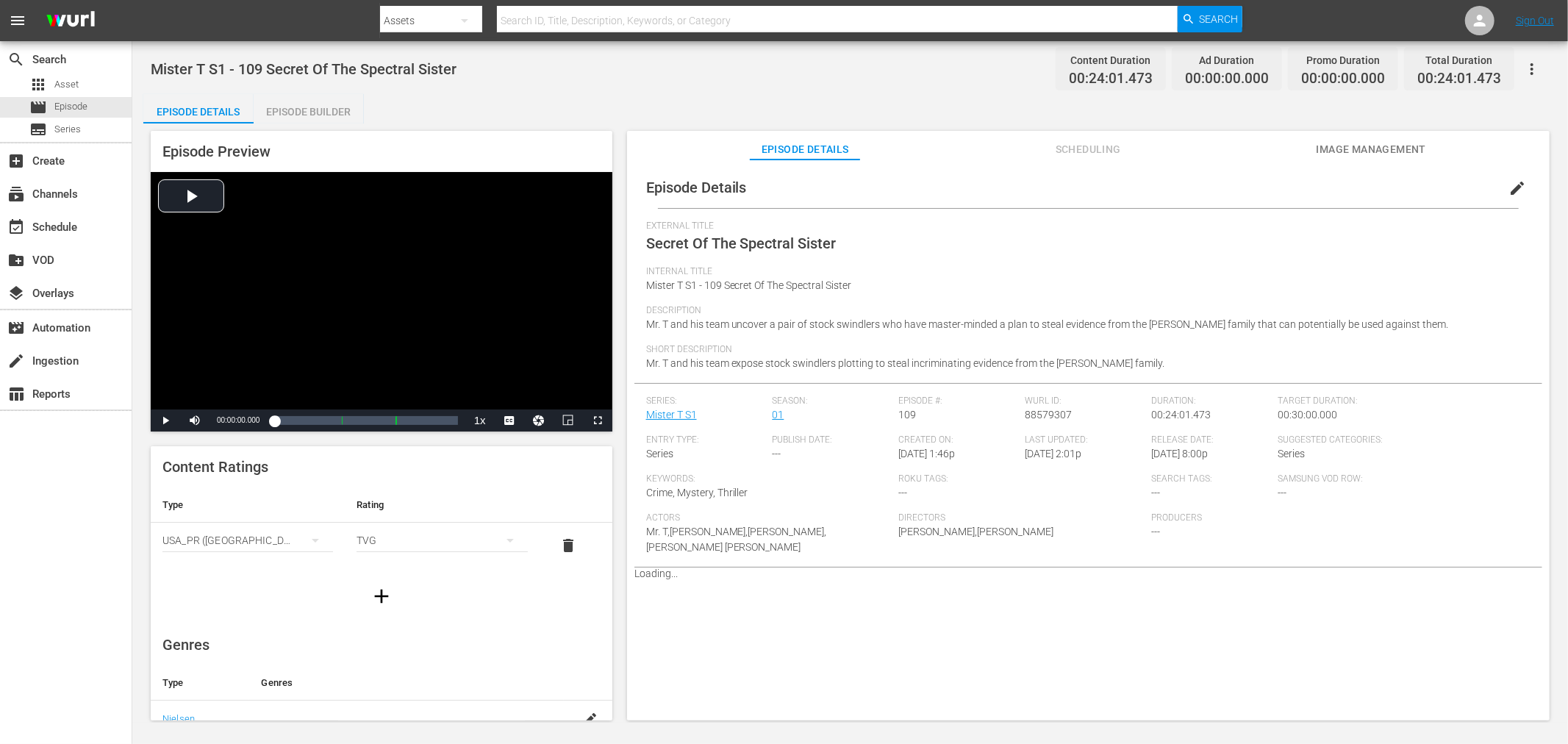
click at [1367, 150] on span "Image Management" at bounding box center [1371, 149] width 110 height 18
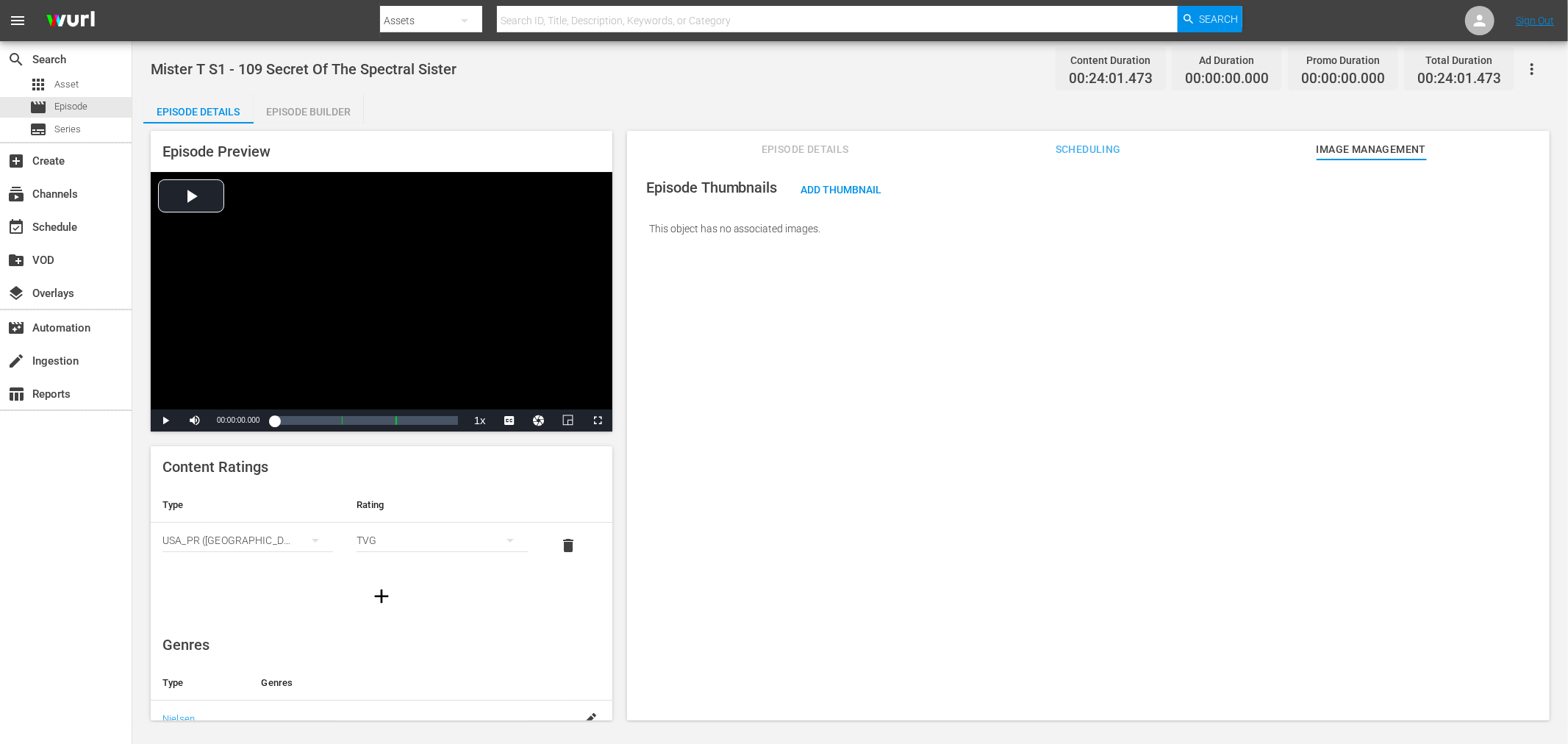
click at [833, 154] on span "Episode Details" at bounding box center [805, 149] width 110 height 18
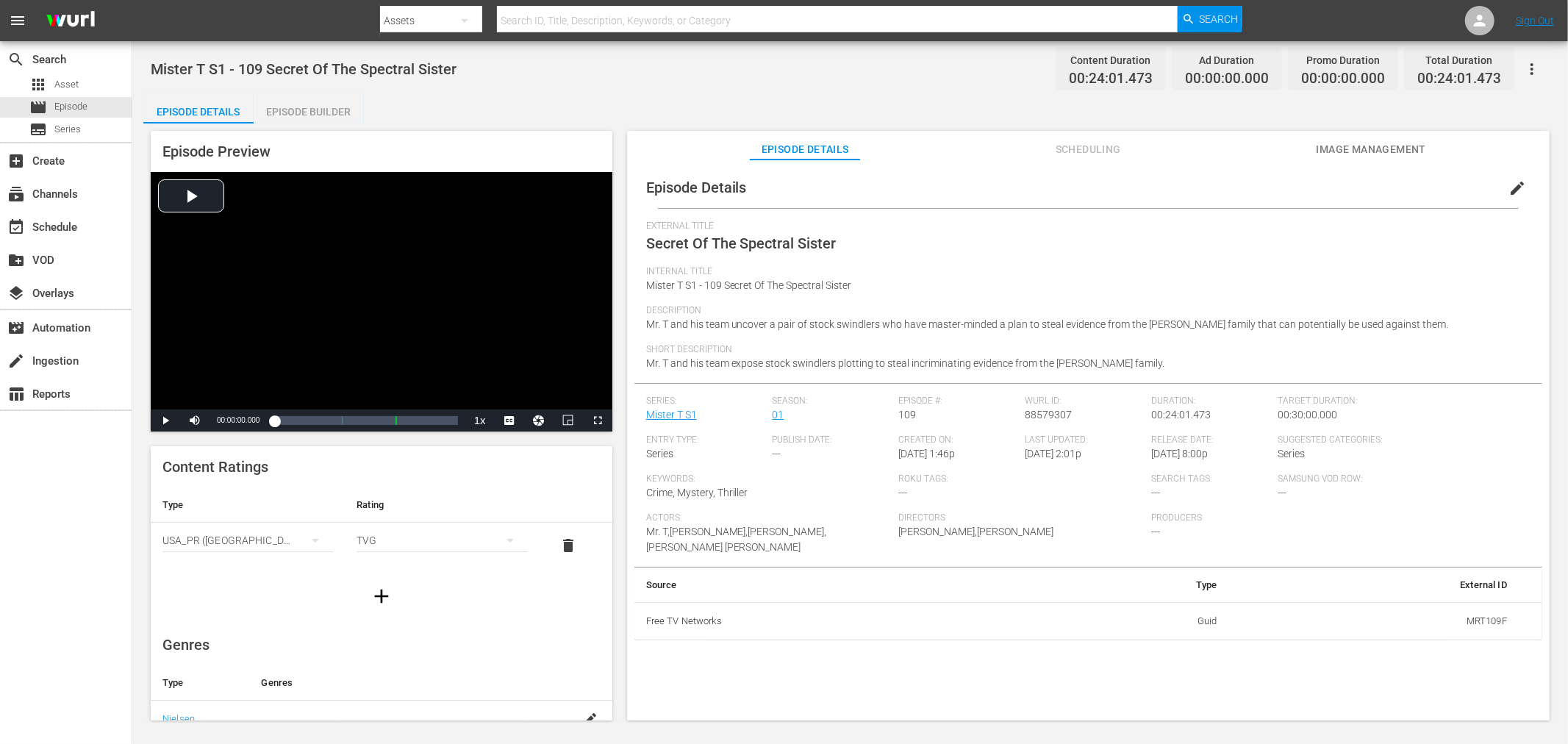
click at [1428, 150] on div "Episode Details Scheduling Image Management" at bounding box center [1088, 145] width 849 height 30
click at [1410, 148] on span "Image Management" at bounding box center [1371, 149] width 110 height 18
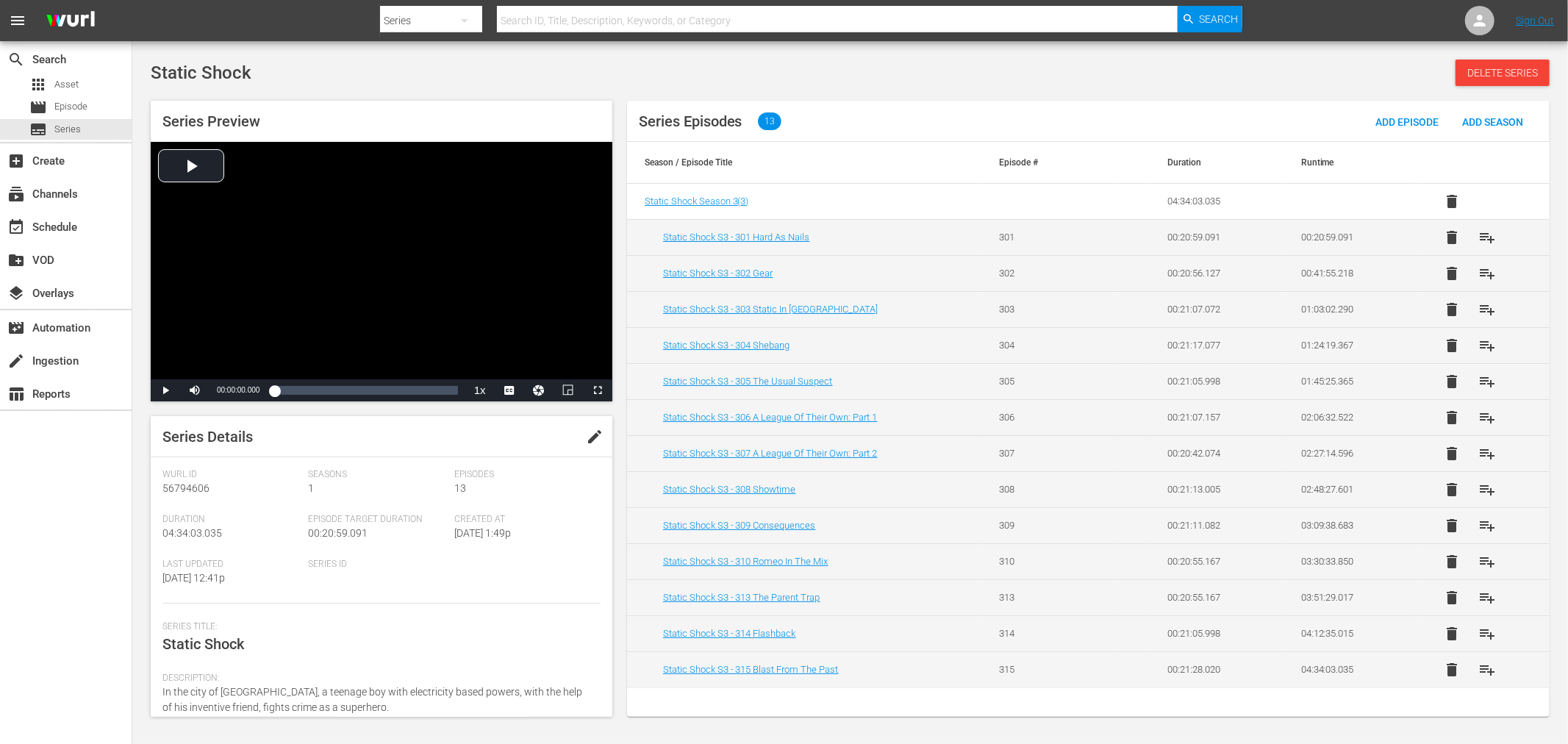
click at [78, 117] on div "apps Asset movie Episode subtitles Series" at bounding box center [66, 107] width 132 height 65
click at [76, 122] on span "Series" at bounding box center [67, 129] width 26 height 14
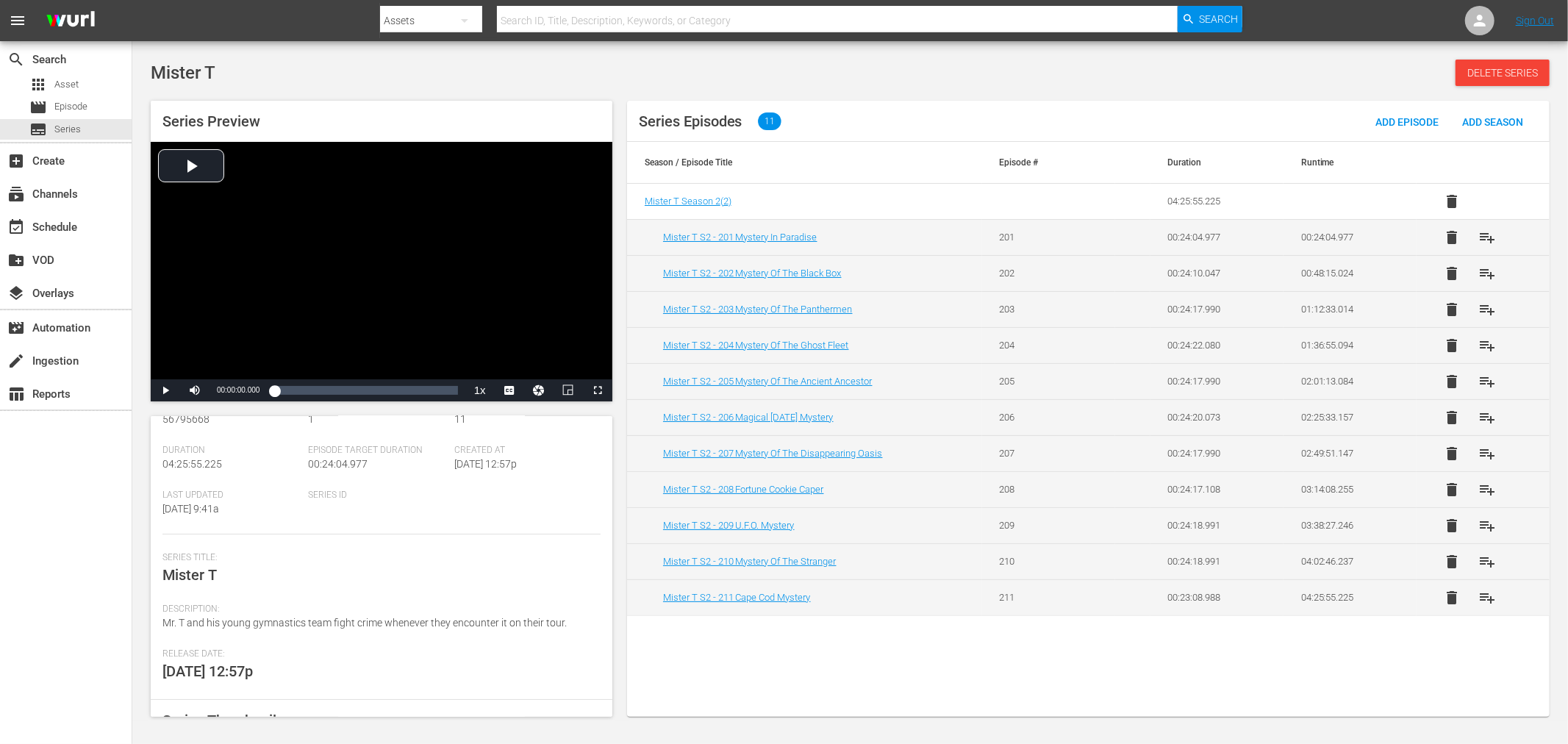
scroll to position [163, 0]
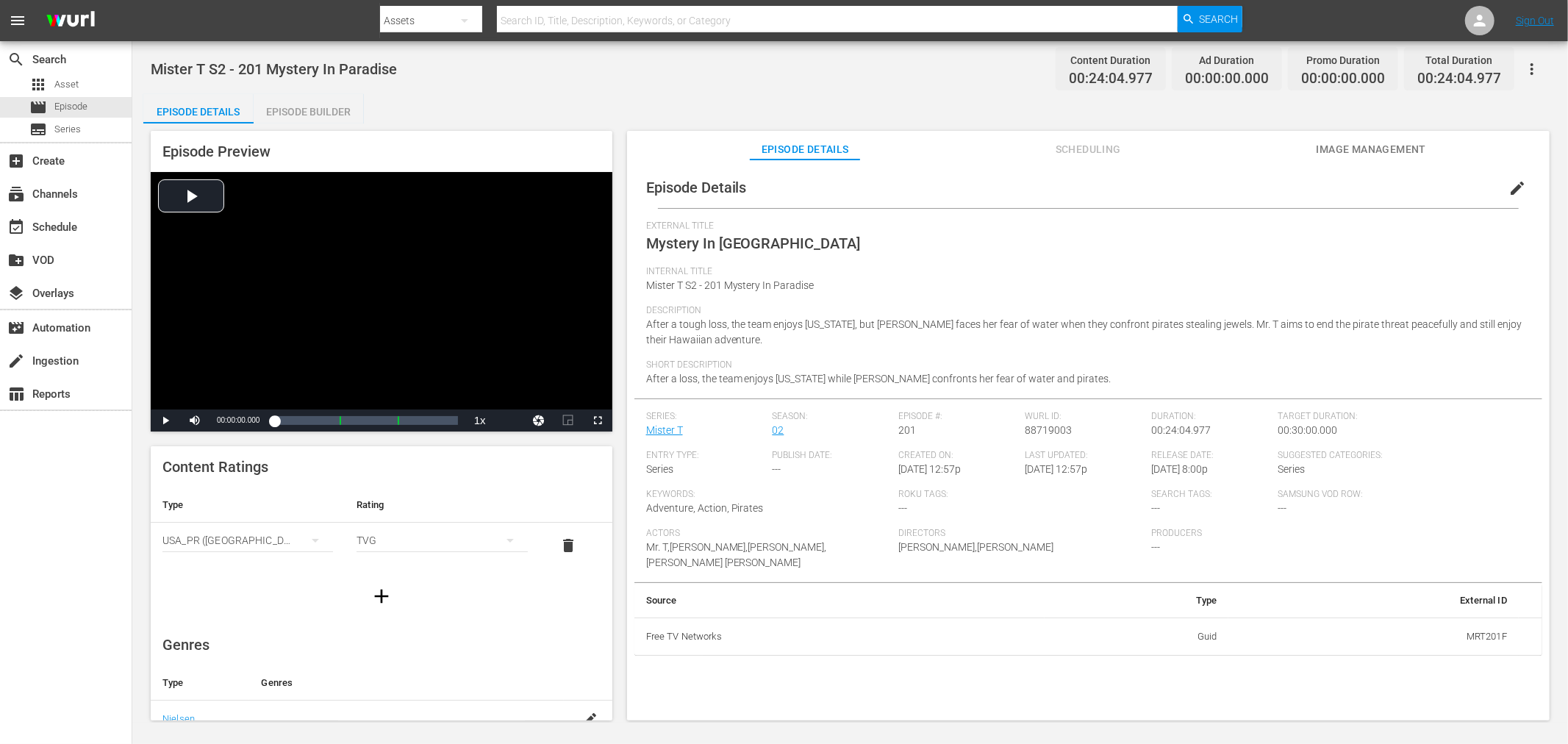
click at [1344, 152] on span "Image Management" at bounding box center [1371, 149] width 110 height 18
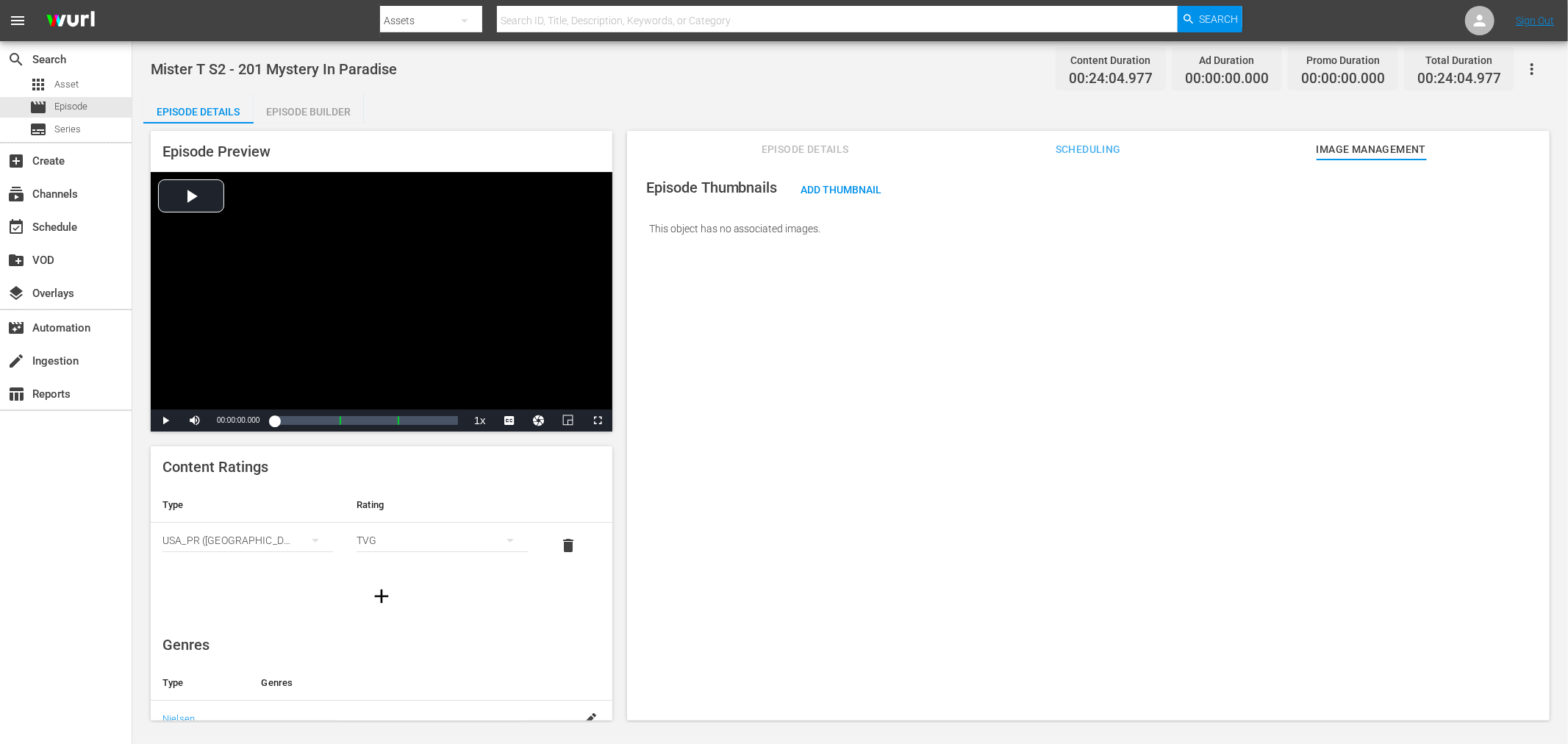
click at [1534, 69] on icon "button" at bounding box center [1532, 70] width 18 height 18
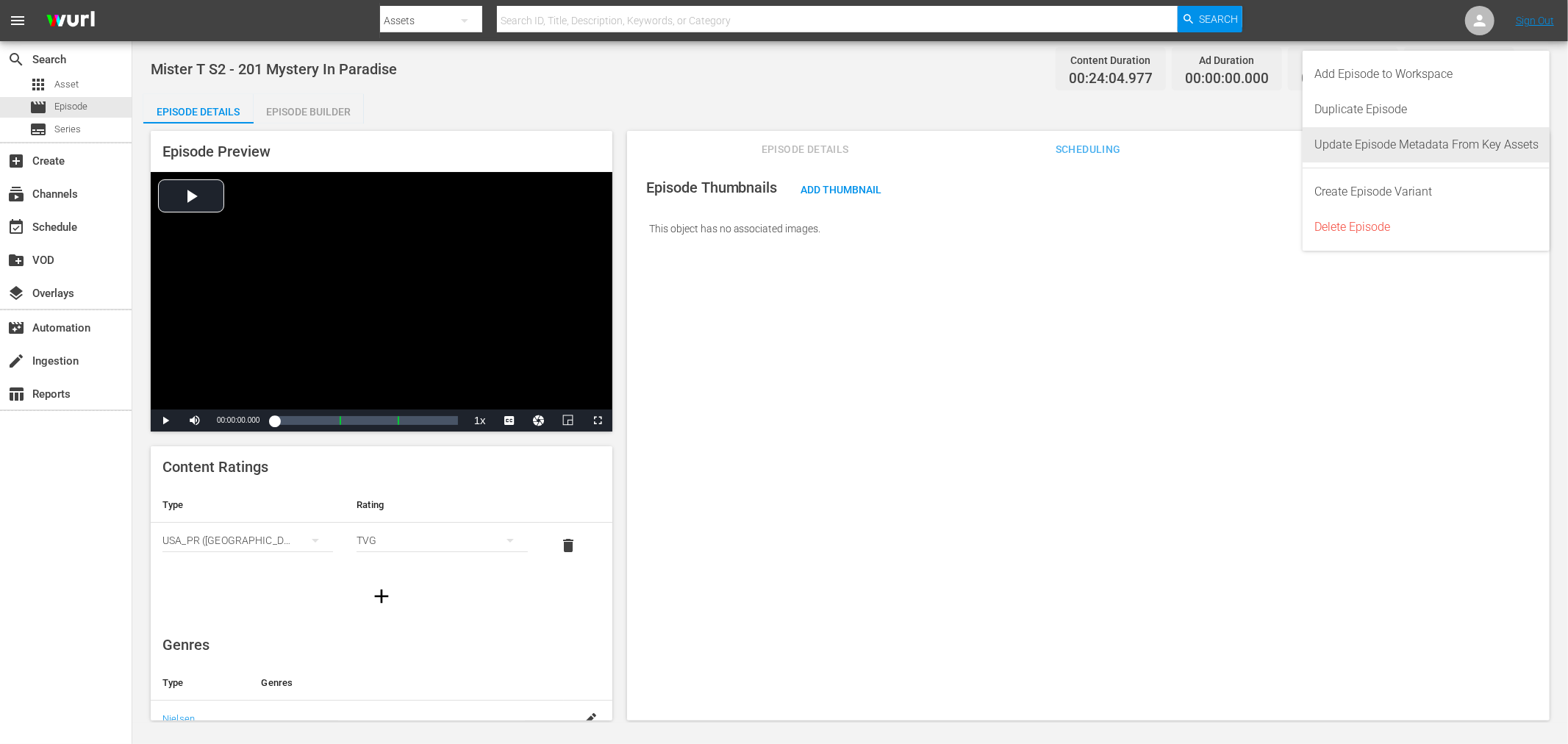
click at [1489, 137] on div "Update Episode Metadata From Key Assets" at bounding box center [1426, 144] width 224 height 35
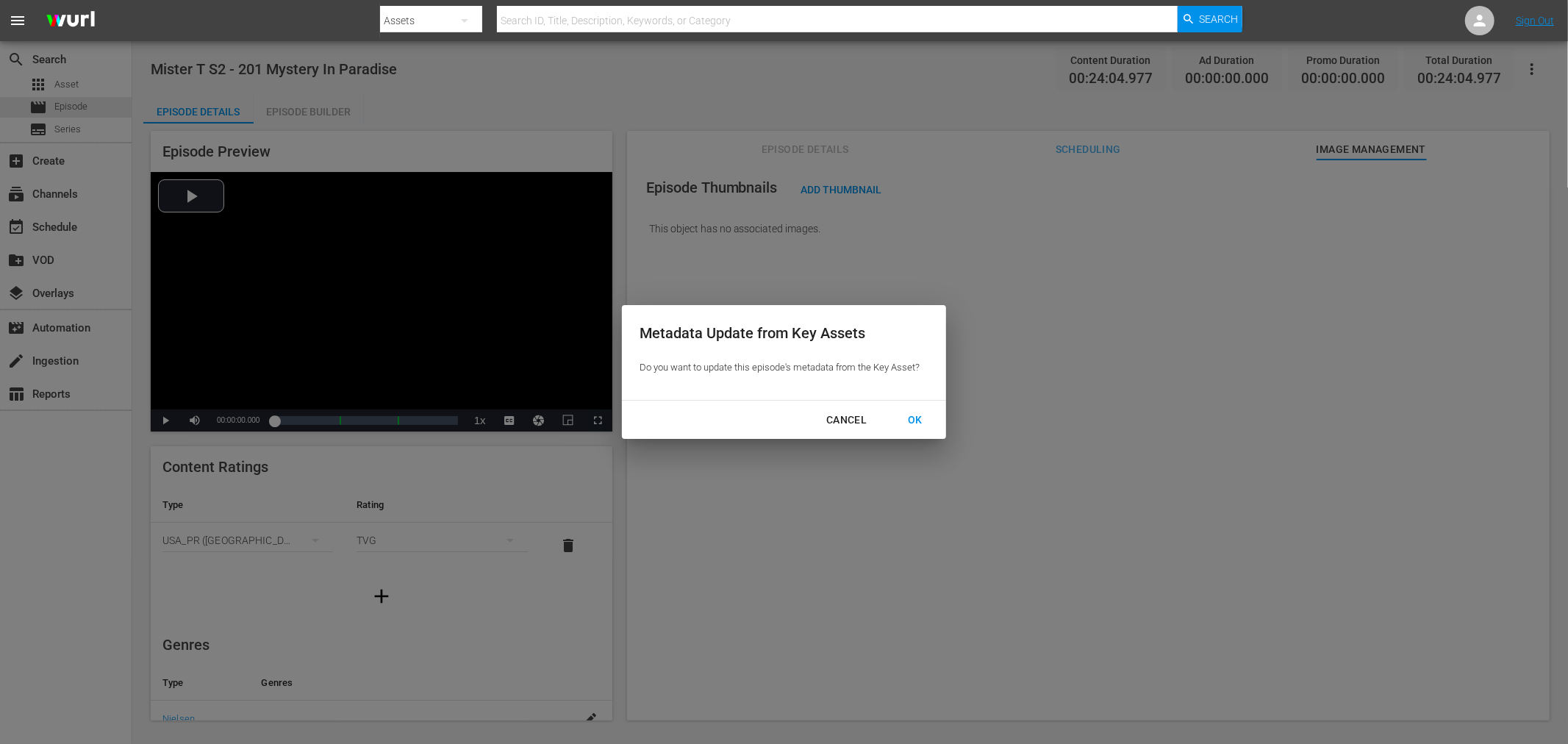
click at [911, 414] on div "OK" at bounding box center [915, 420] width 38 height 18
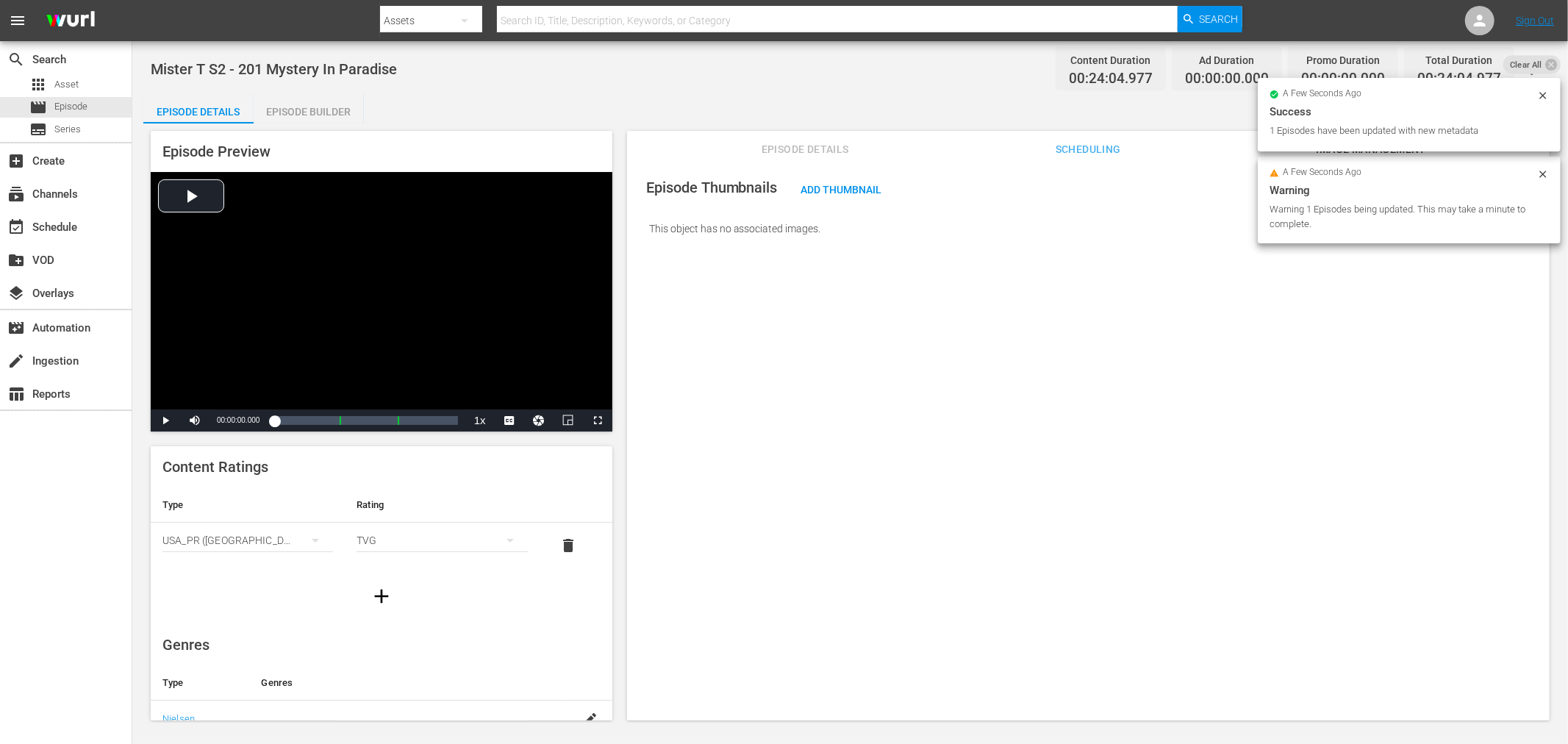
click at [759, 150] on span "Episode Details" at bounding box center [805, 149] width 110 height 18
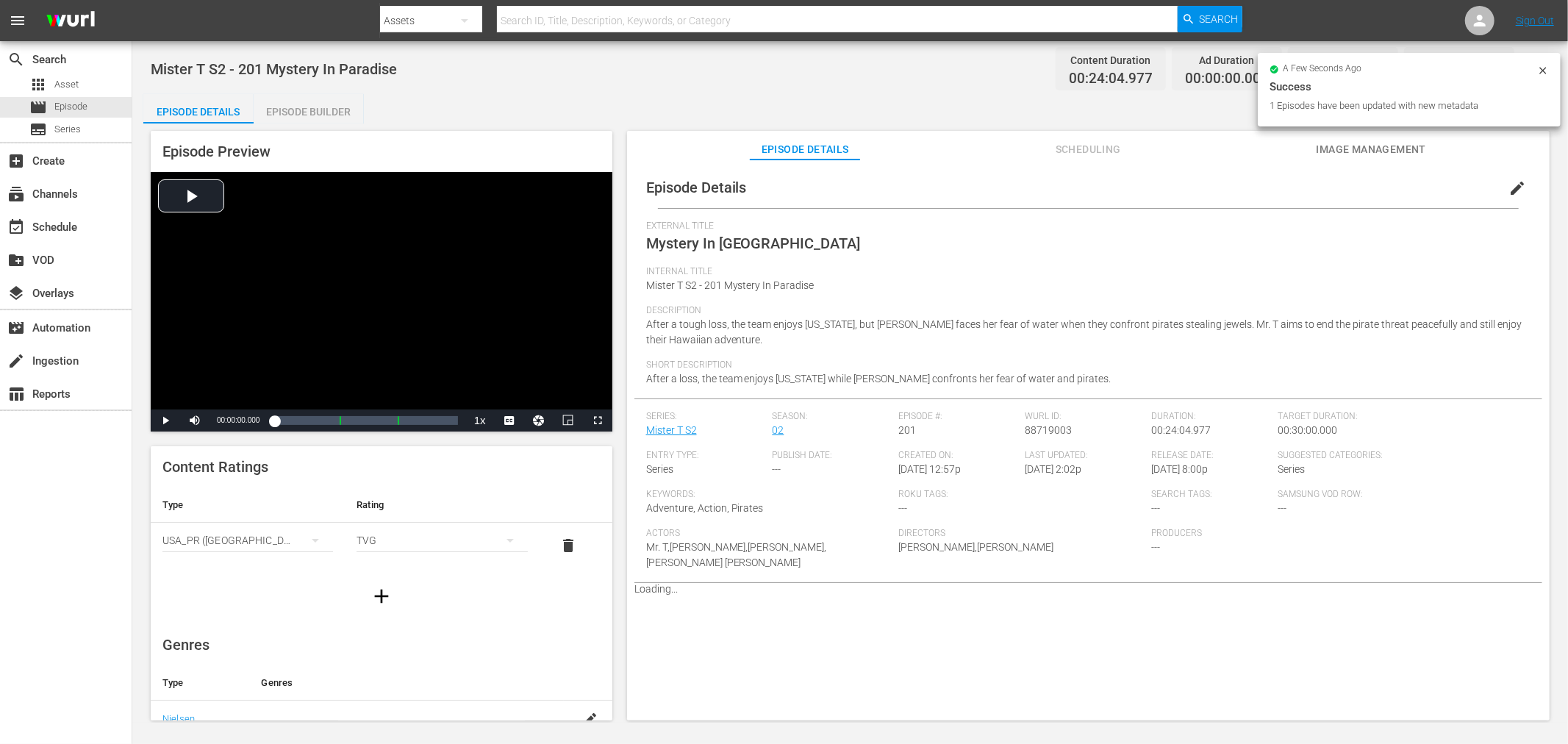
click at [1068, 152] on span "Scheduling" at bounding box center [1088, 149] width 110 height 18
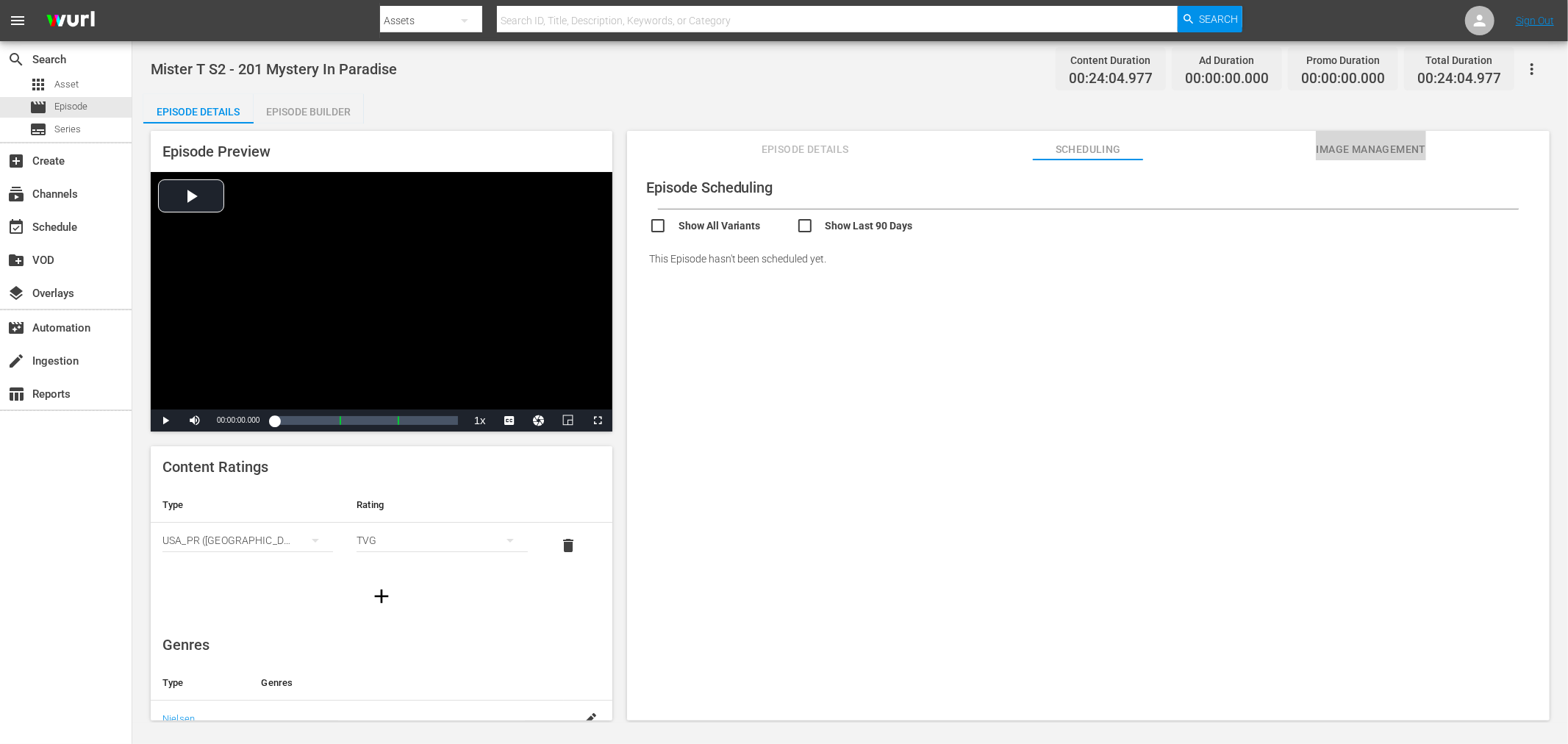
click at [1407, 148] on span "Image Management" at bounding box center [1371, 149] width 110 height 18
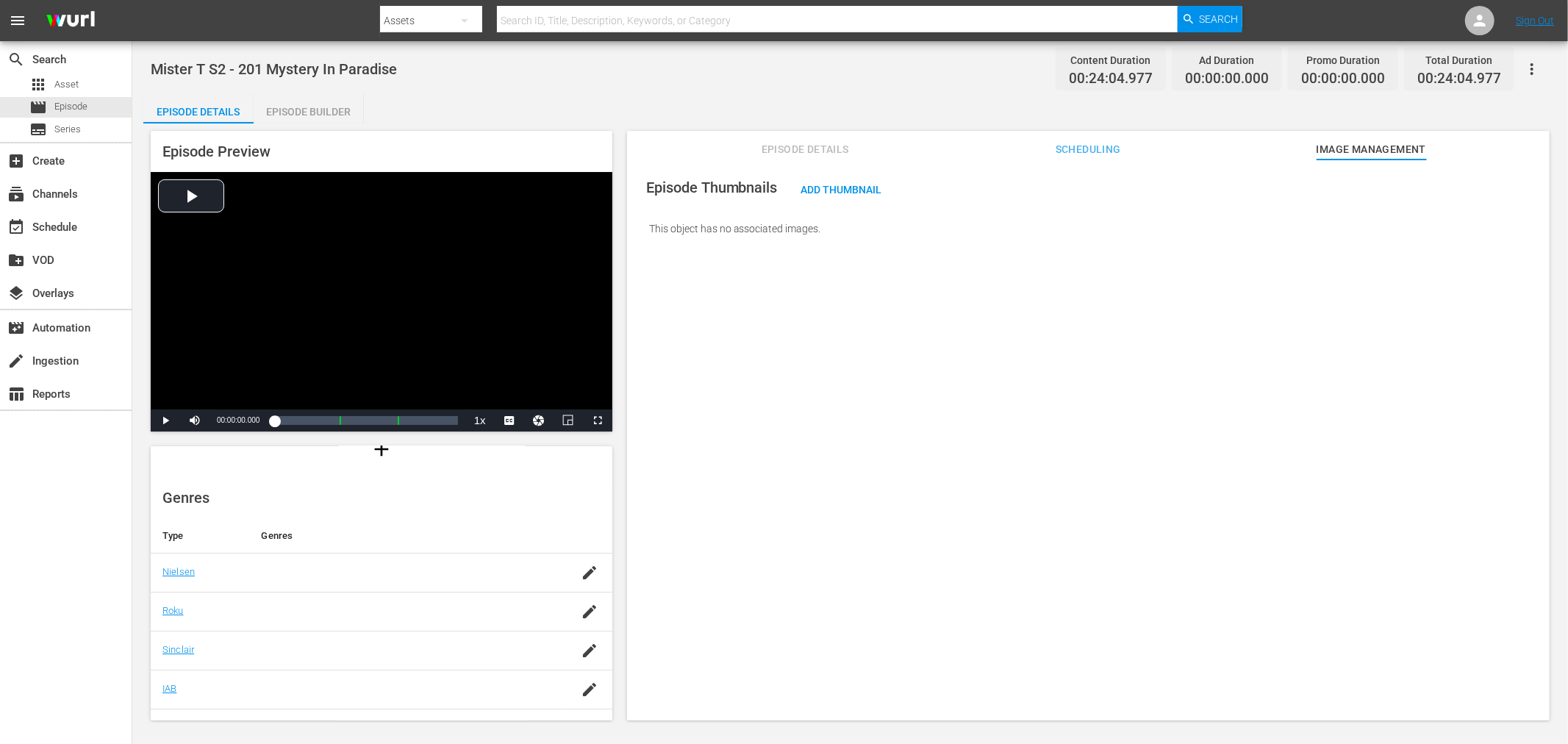
scroll to position [88, 0]
